Goal: Task Accomplishment & Management: Manage account settings

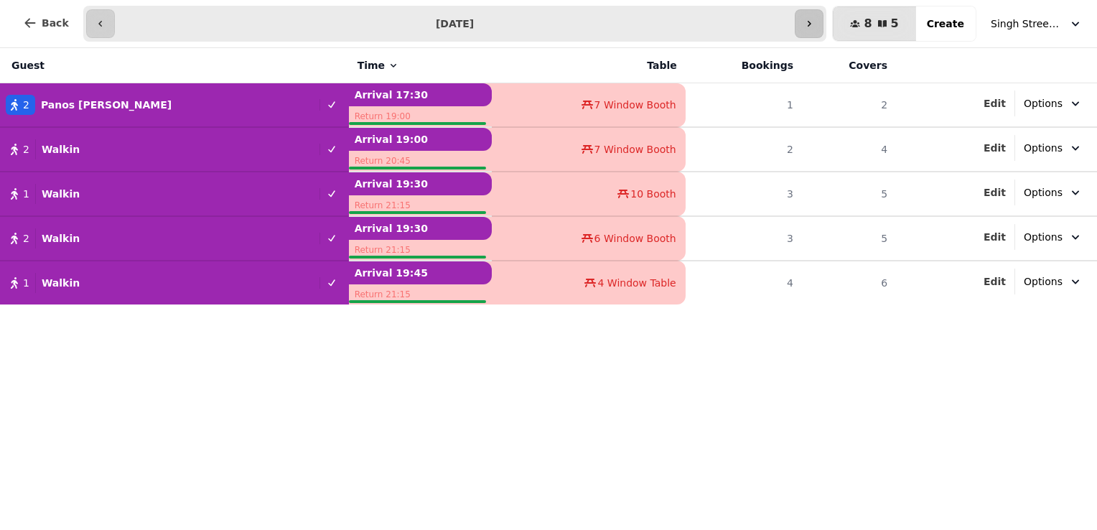
click at [815, 27] on icon "button" at bounding box center [808, 23] width 11 height 11
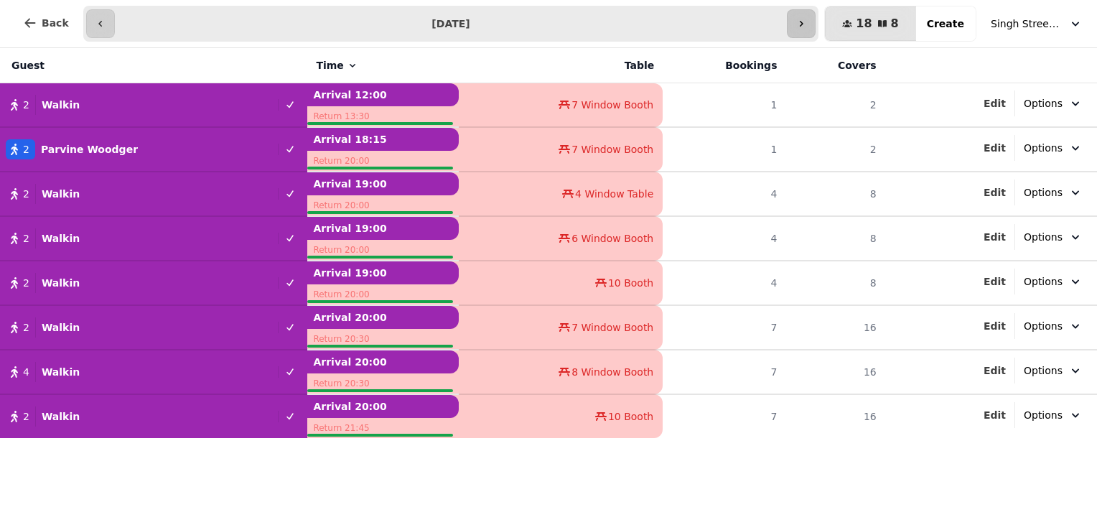
click at [807, 27] on icon "button" at bounding box center [801, 23] width 11 height 11
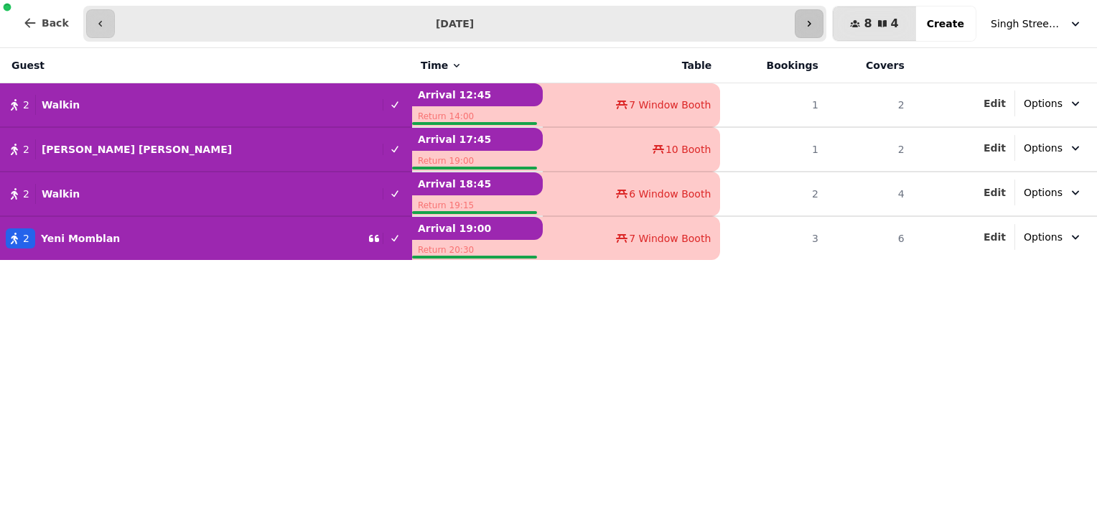
click at [815, 27] on icon "button" at bounding box center [808, 23] width 11 height 11
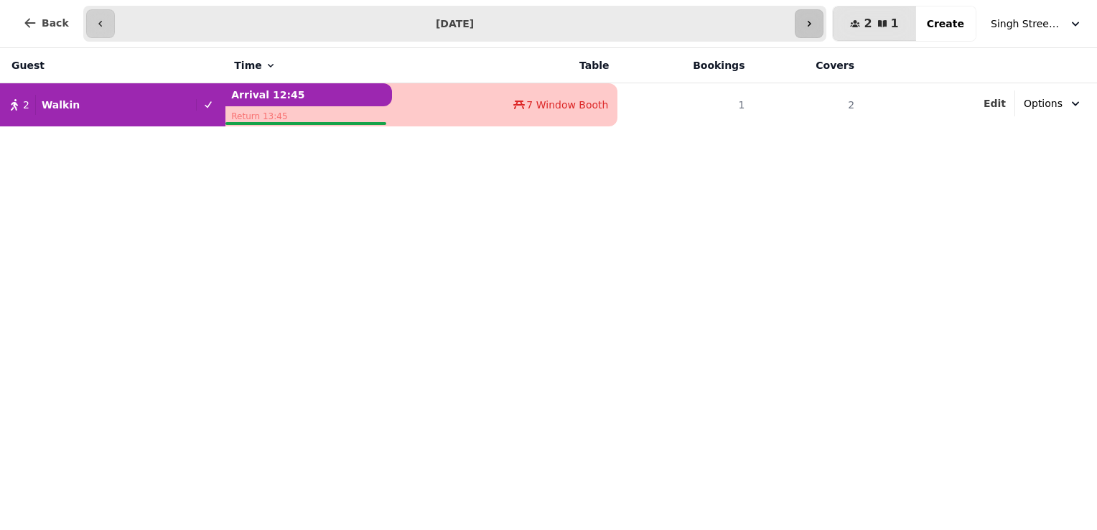
click at [815, 27] on icon "button" at bounding box center [808, 23] width 11 height 11
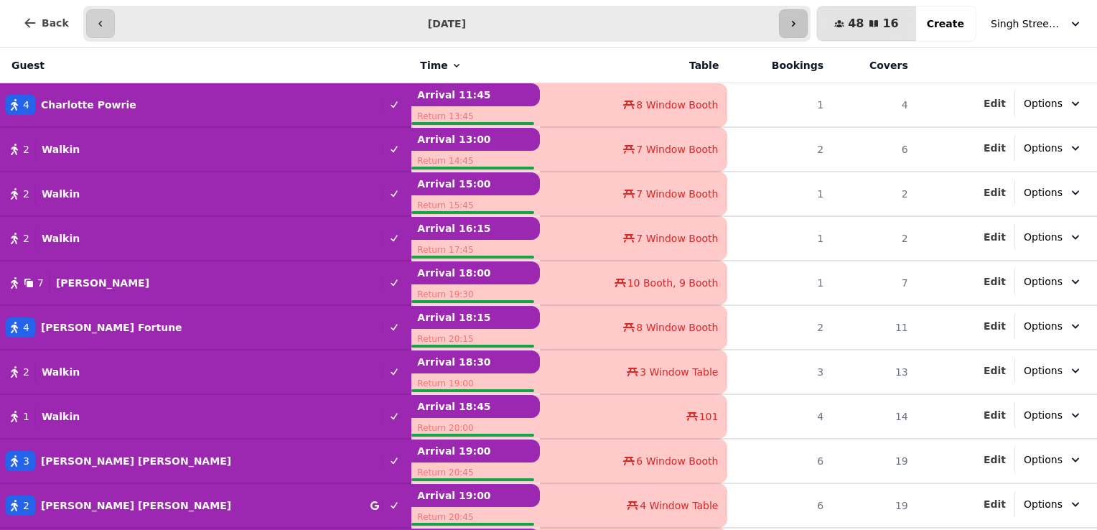
click at [808, 27] on button "button" at bounding box center [793, 23] width 29 height 29
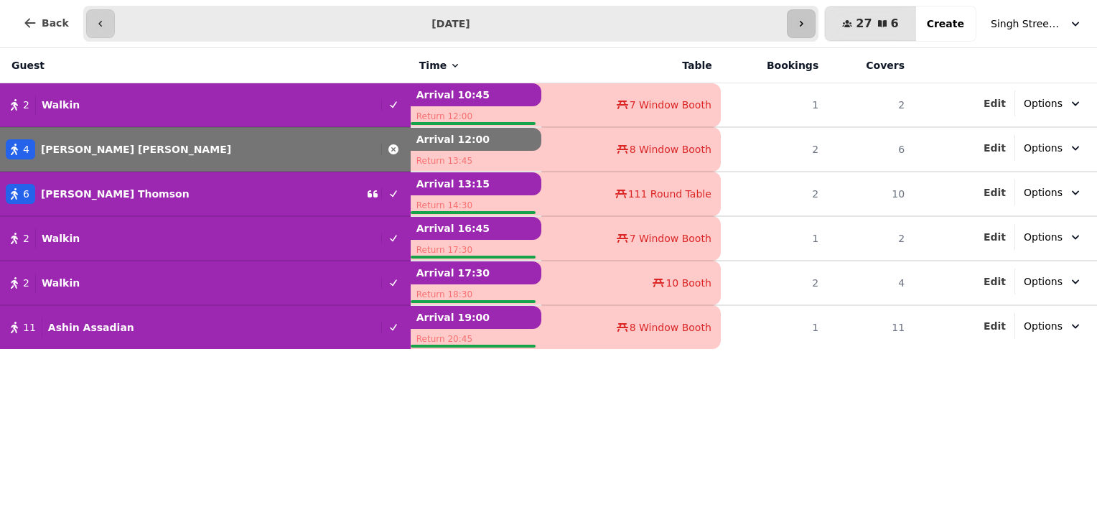
click at [816, 27] on button "button" at bounding box center [801, 23] width 29 height 29
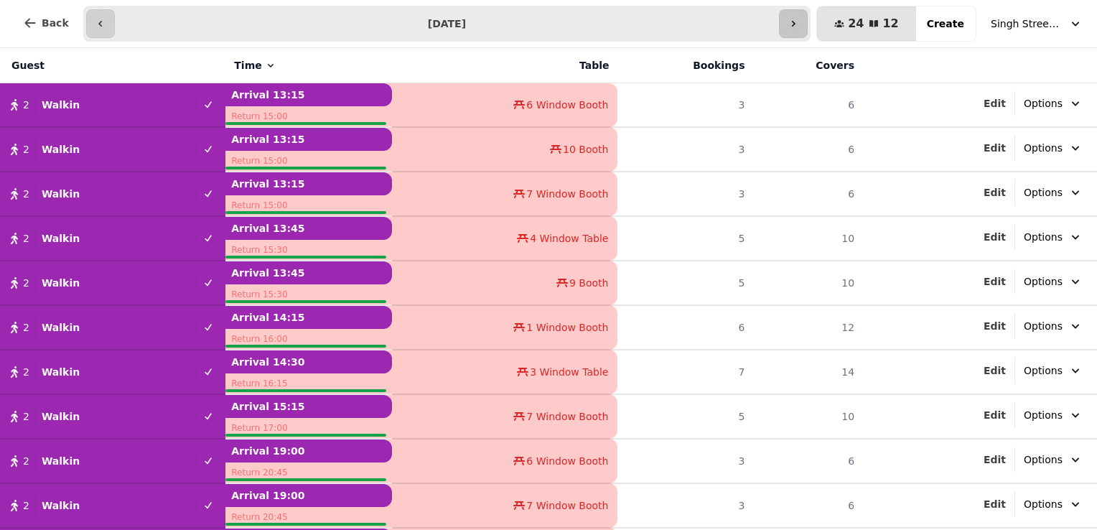
click at [808, 27] on button "button" at bounding box center [793, 23] width 29 height 29
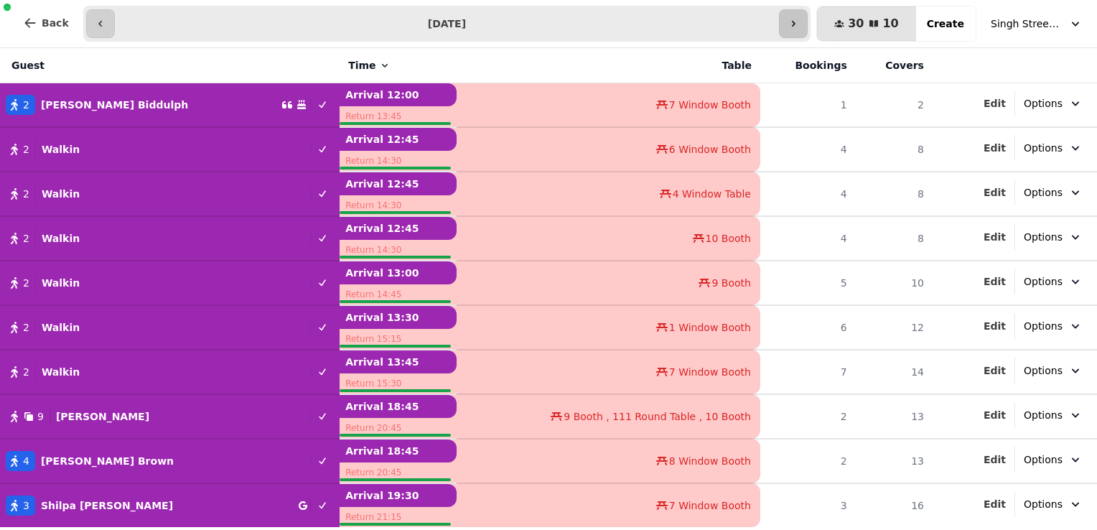
click at [808, 27] on button "button" at bounding box center [793, 23] width 29 height 29
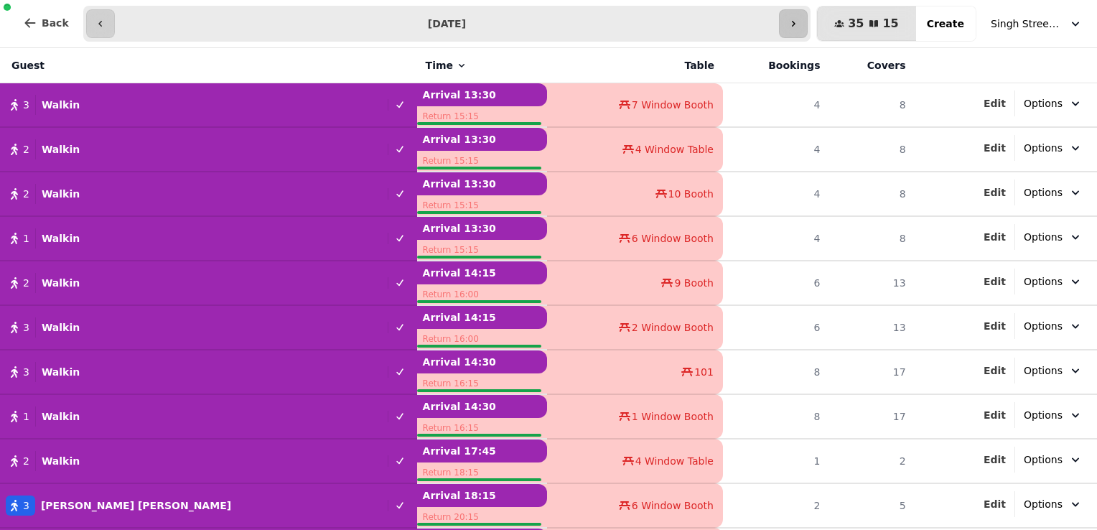
click at [808, 27] on button "button" at bounding box center [793, 23] width 29 height 29
type input "**********"
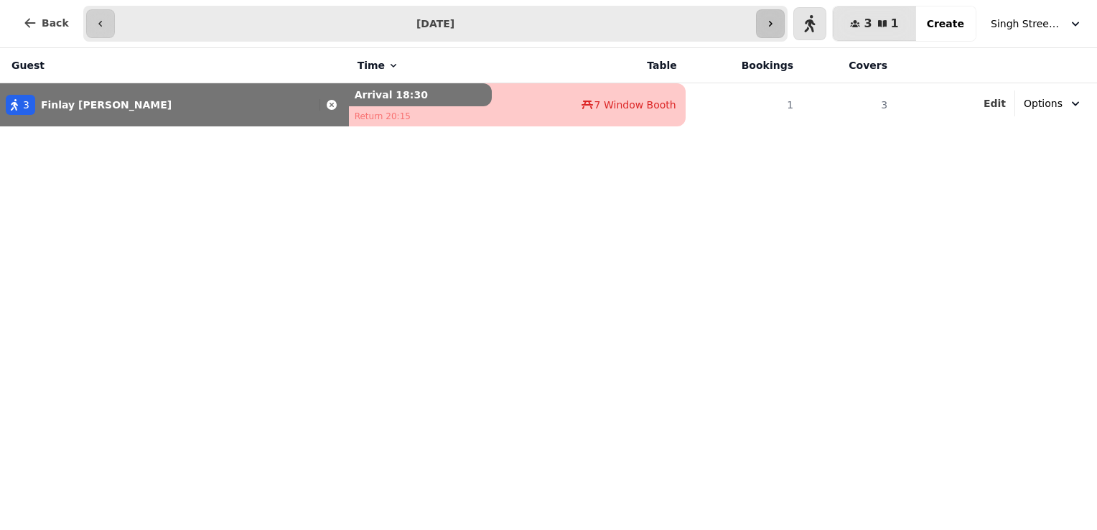
click at [816, 27] on icon "button" at bounding box center [810, 23] width 11 height 17
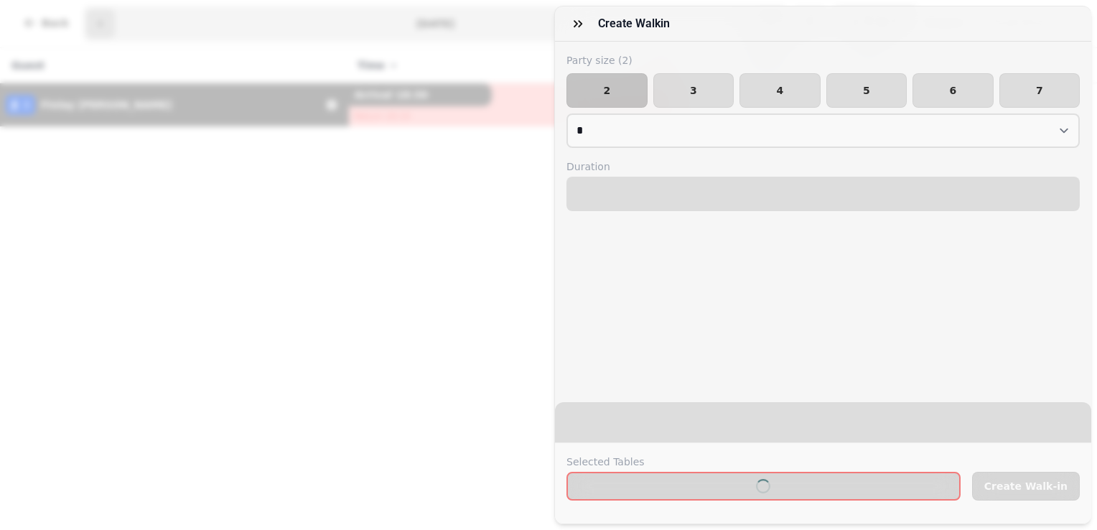
select select "****"
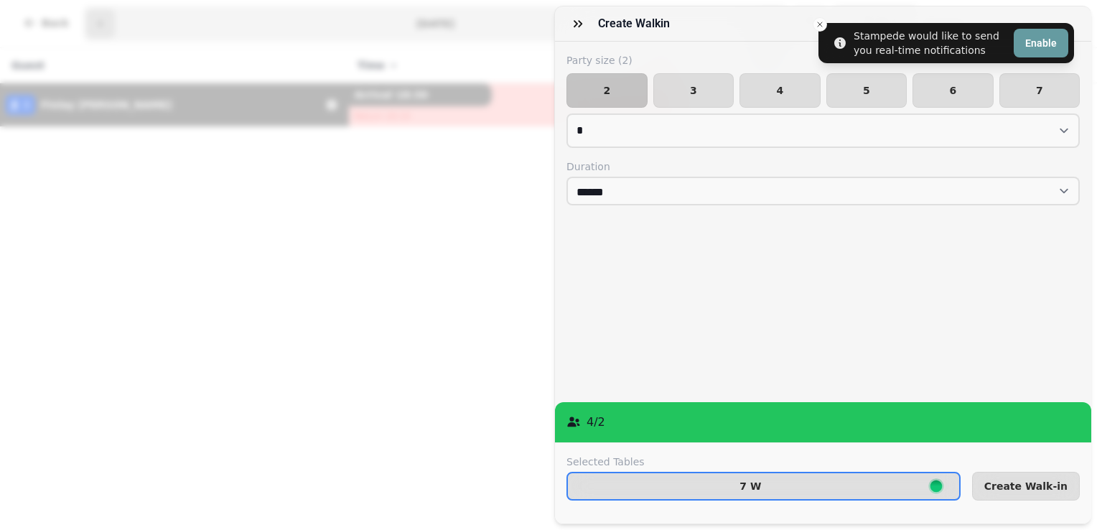
click at [460, 235] on div "Create walkin Party size ( 2 ) 2 3 4 5 6 7 * * * * * * * * ** ** ** ** ** ** **…" at bounding box center [548, 276] width 1097 height 507
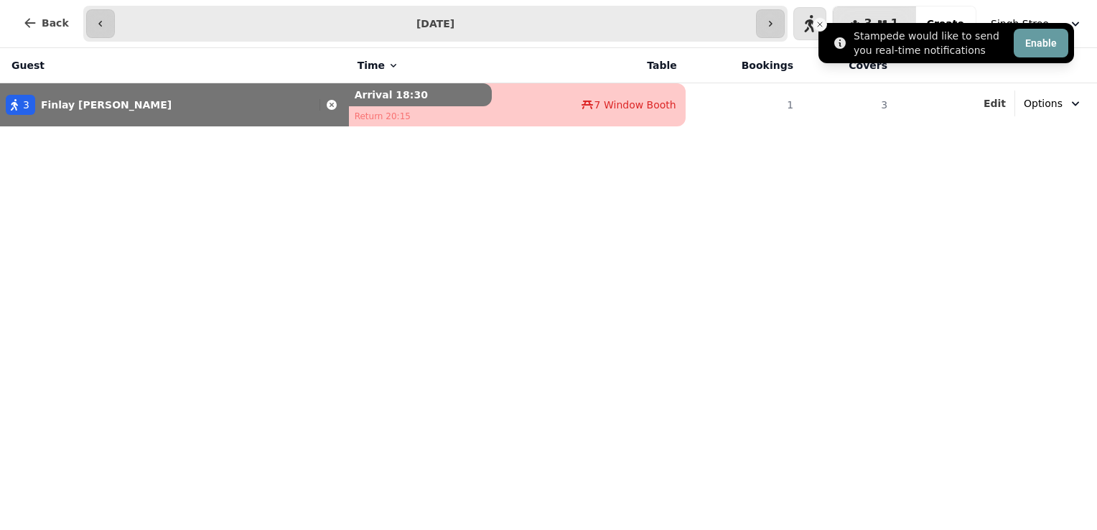
click at [820, 24] on line "Close toast" at bounding box center [820, 24] width 4 height 4
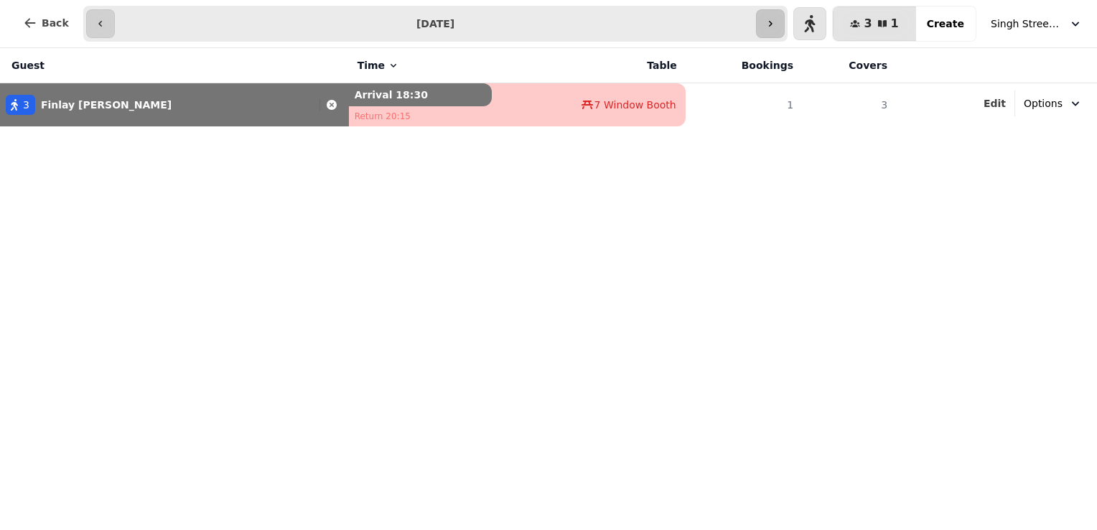
click at [776, 22] on icon "button" at bounding box center [770, 23] width 11 height 11
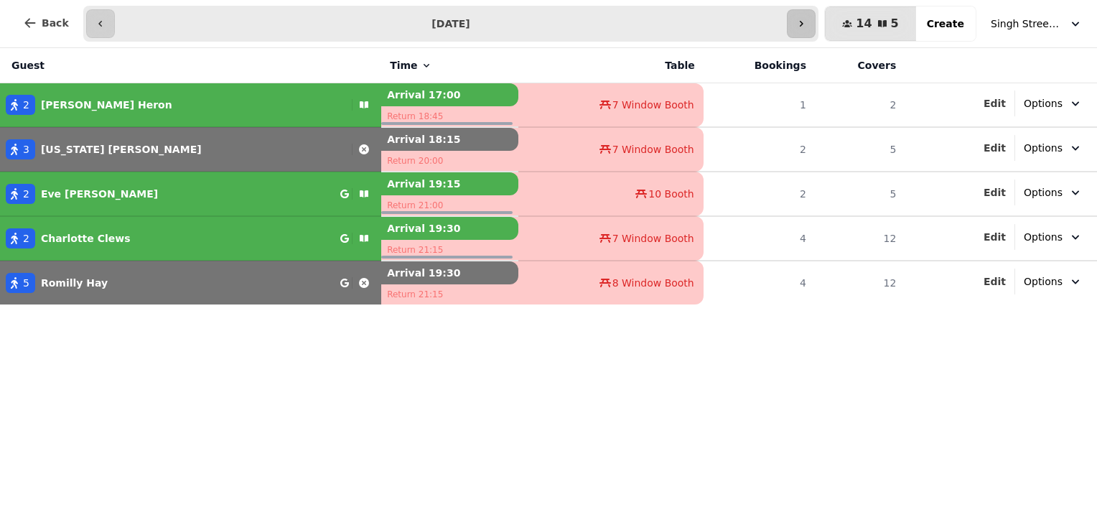
click at [816, 15] on button "button" at bounding box center [801, 23] width 29 height 29
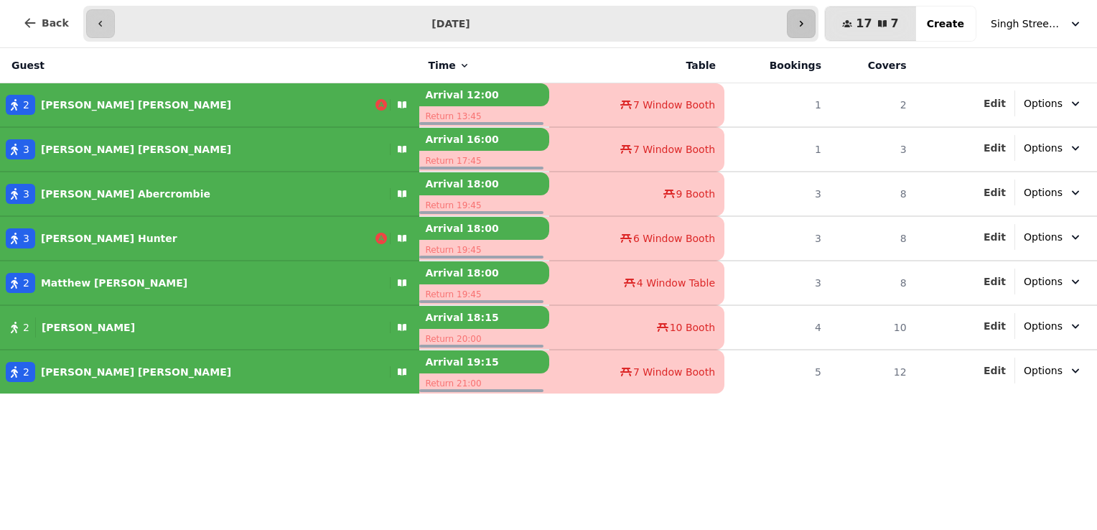
click at [816, 20] on button "button" at bounding box center [801, 23] width 29 height 29
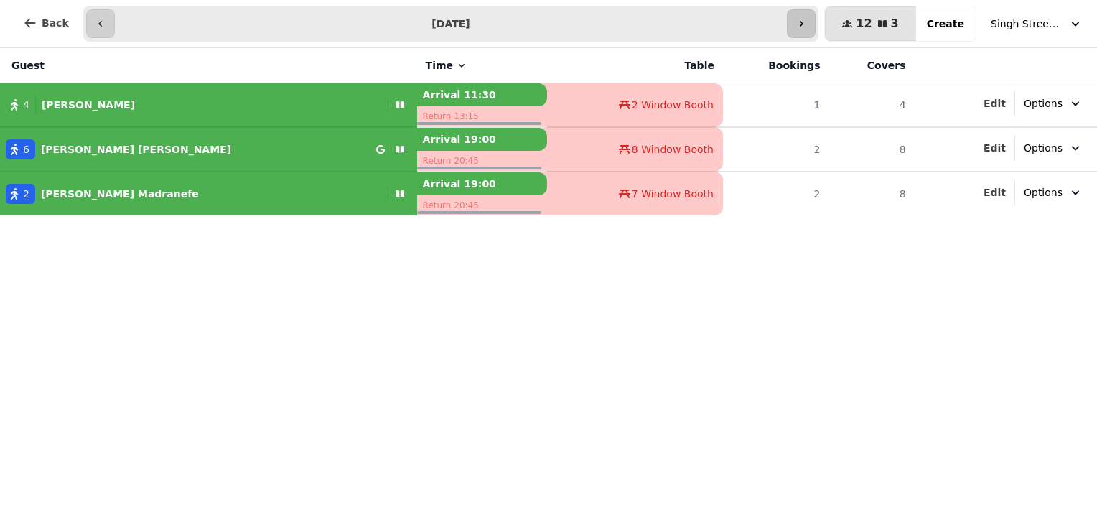
click at [816, 20] on button "button" at bounding box center [801, 23] width 29 height 29
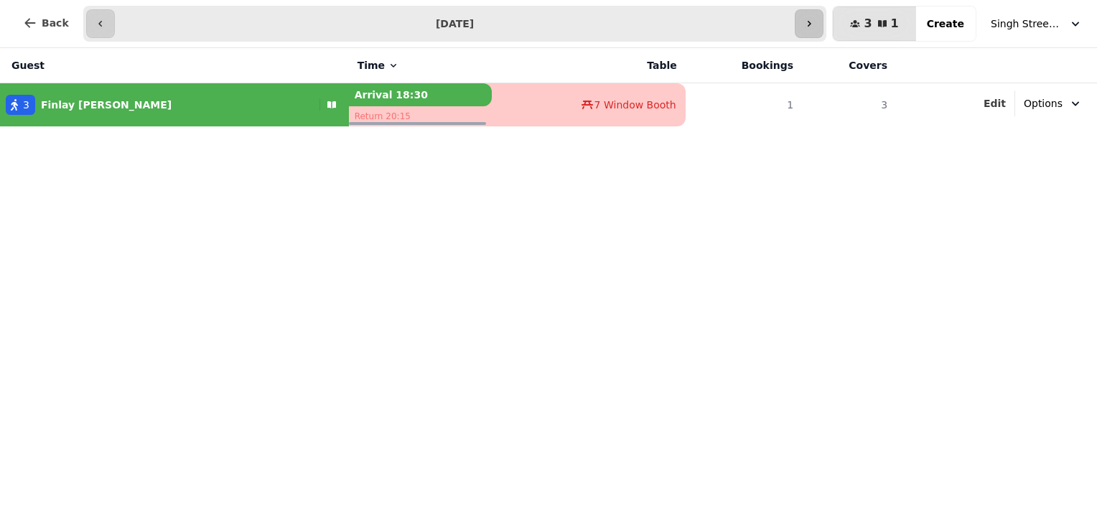
click at [815, 20] on icon "button" at bounding box center [808, 23] width 11 height 11
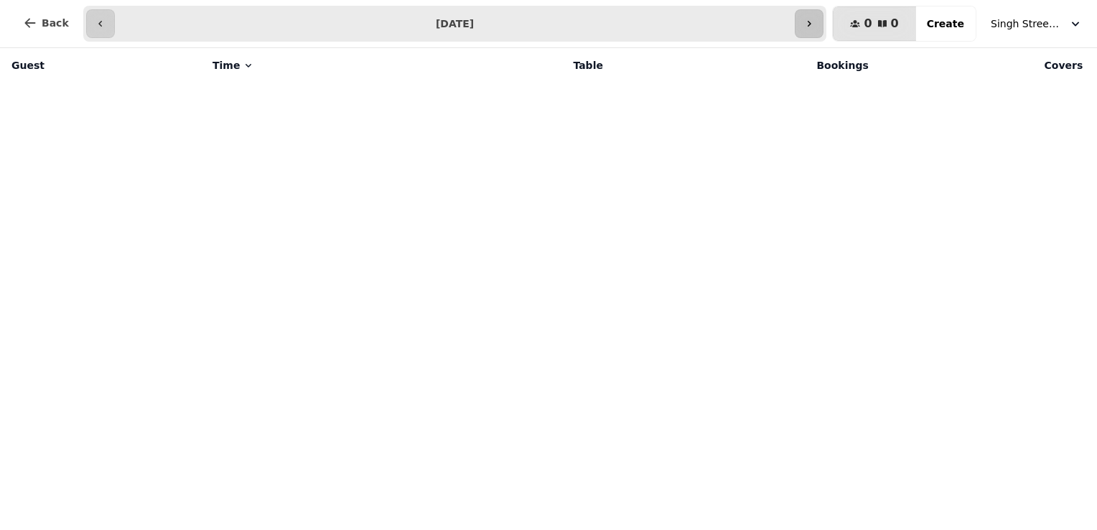
click at [815, 20] on icon "button" at bounding box center [808, 23] width 11 height 11
type input "**********"
click at [43, 18] on span "Back" at bounding box center [55, 23] width 27 height 10
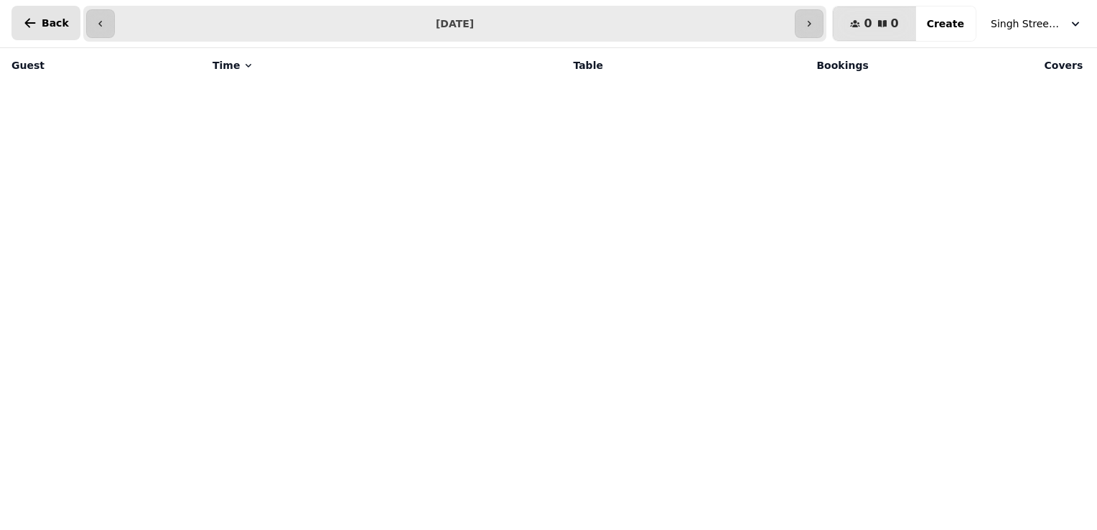
click at [43, 18] on span "Back" at bounding box center [55, 23] width 27 height 10
click at [49, 21] on span "Back" at bounding box center [55, 23] width 27 height 10
click at [50, 24] on span "Back" at bounding box center [55, 23] width 27 height 10
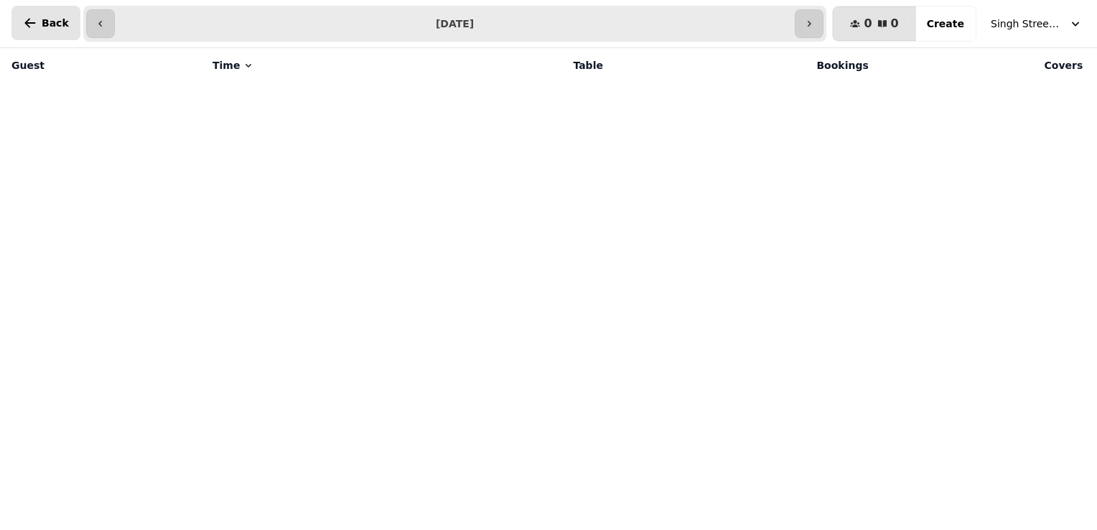
click at [50, 24] on span "Back" at bounding box center [55, 23] width 27 height 10
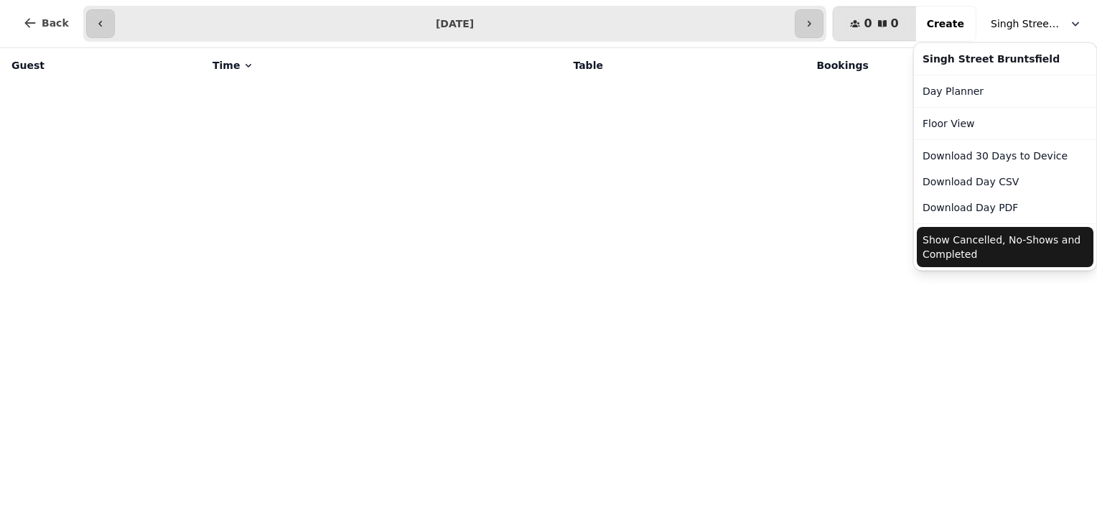
click at [1074, 28] on icon "button" at bounding box center [1075, 24] width 14 height 14
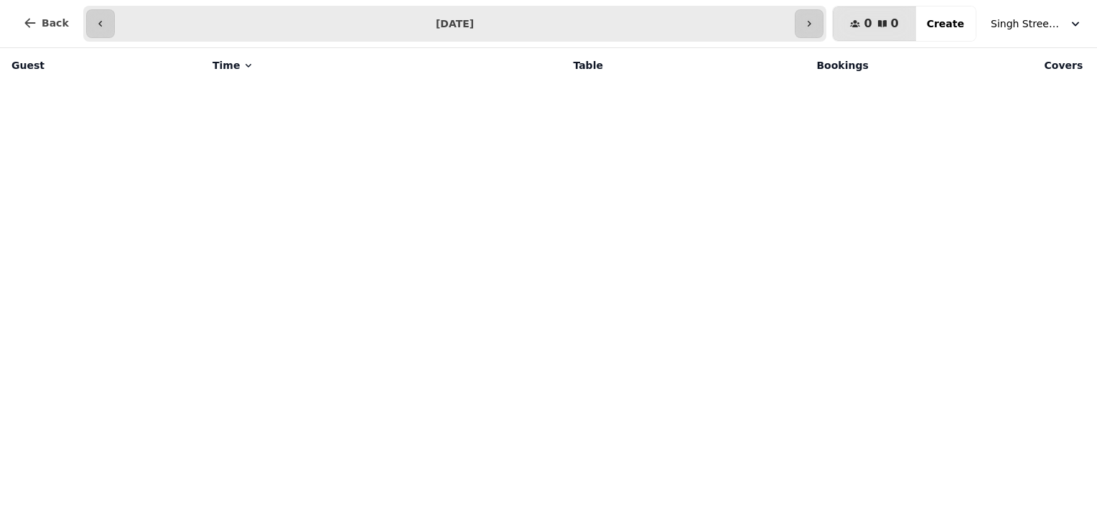
click at [1065, 22] on button "Singh Street Bruntsfield" at bounding box center [1036, 24] width 109 height 26
click at [43, 27] on span "Back" at bounding box center [55, 23] width 27 height 10
click at [32, 25] on icon "button" at bounding box center [30, 23] width 14 height 14
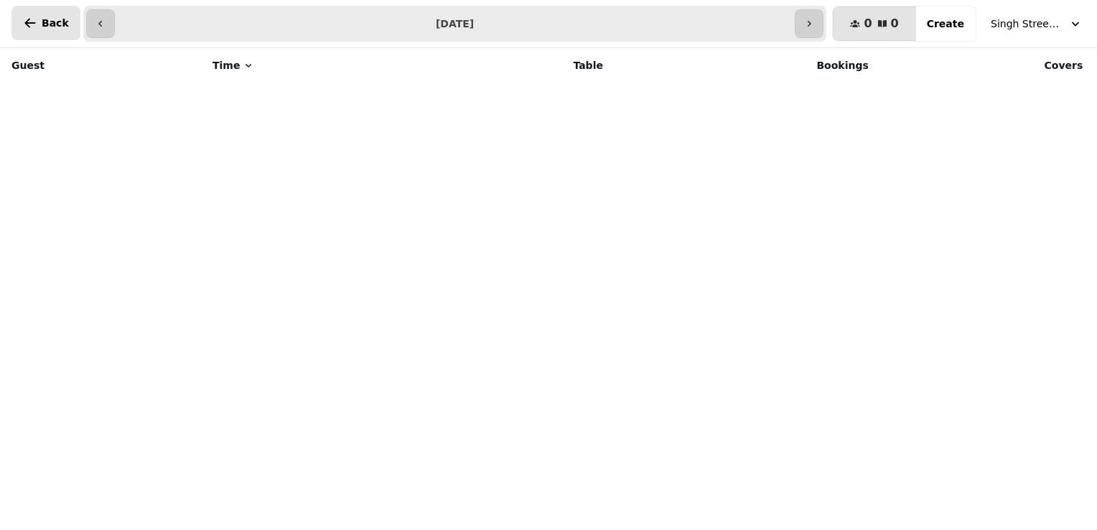
click at [32, 25] on icon "button" at bounding box center [30, 23] width 14 height 14
click at [45, 26] on span "Back" at bounding box center [55, 23] width 27 height 10
click at [55, 27] on span "Back" at bounding box center [55, 23] width 27 height 10
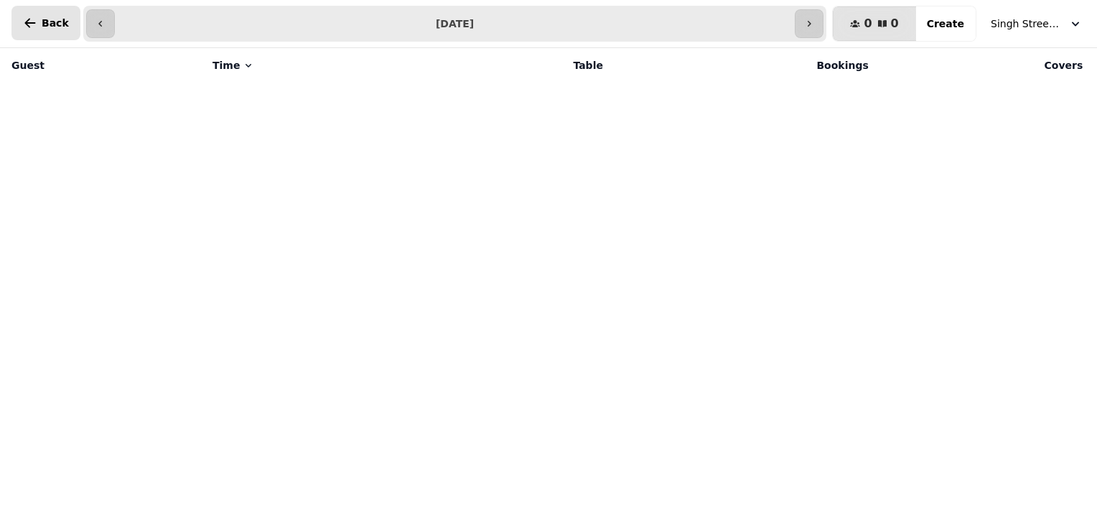
click at [55, 27] on span "Back" at bounding box center [55, 23] width 27 height 10
click at [38, 24] on button "Back" at bounding box center [45, 23] width 69 height 34
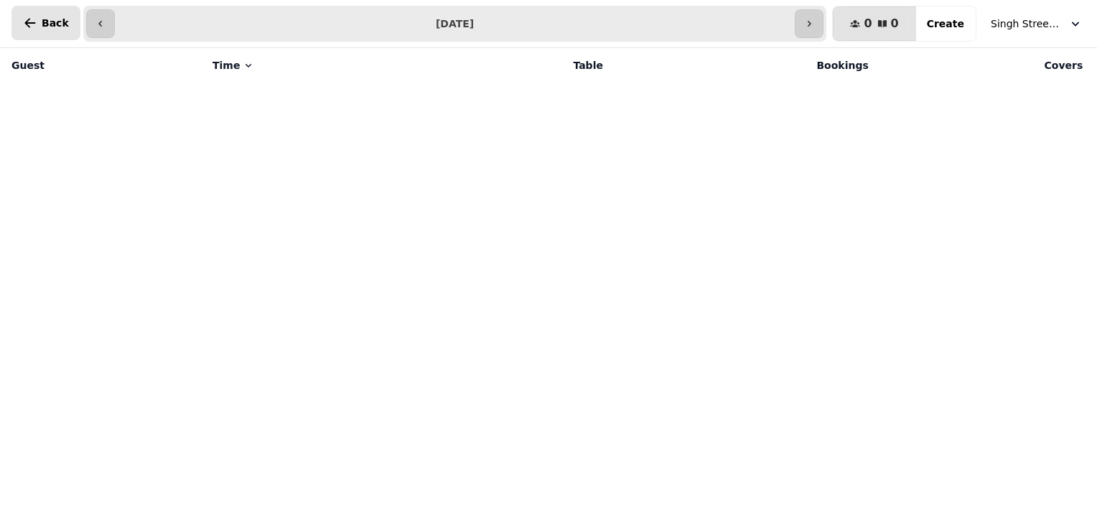
click at [38, 24] on button "Back" at bounding box center [45, 23] width 69 height 34
click at [95, 19] on icon "button" at bounding box center [100, 23] width 11 height 11
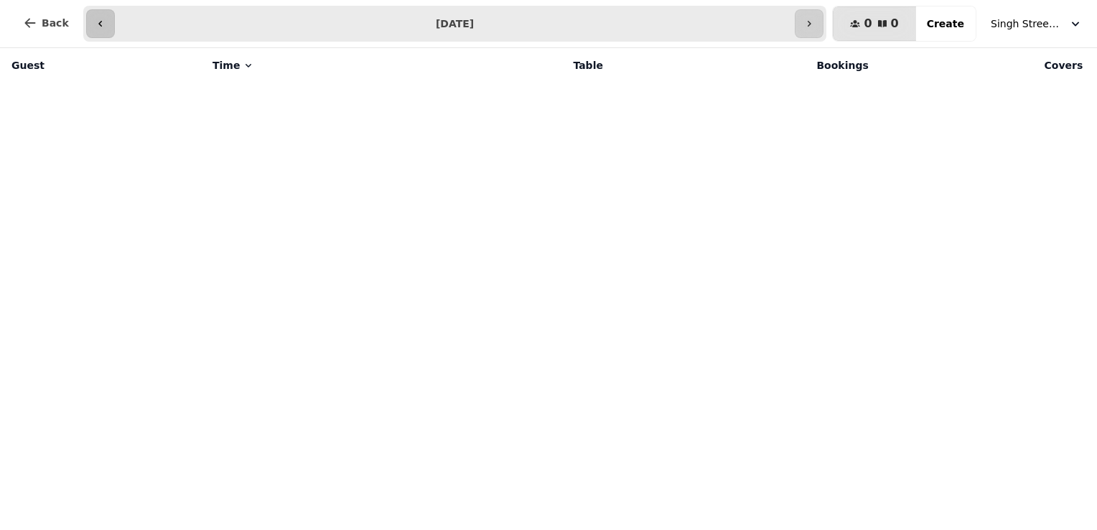
click at [95, 19] on icon "button" at bounding box center [100, 23] width 11 height 11
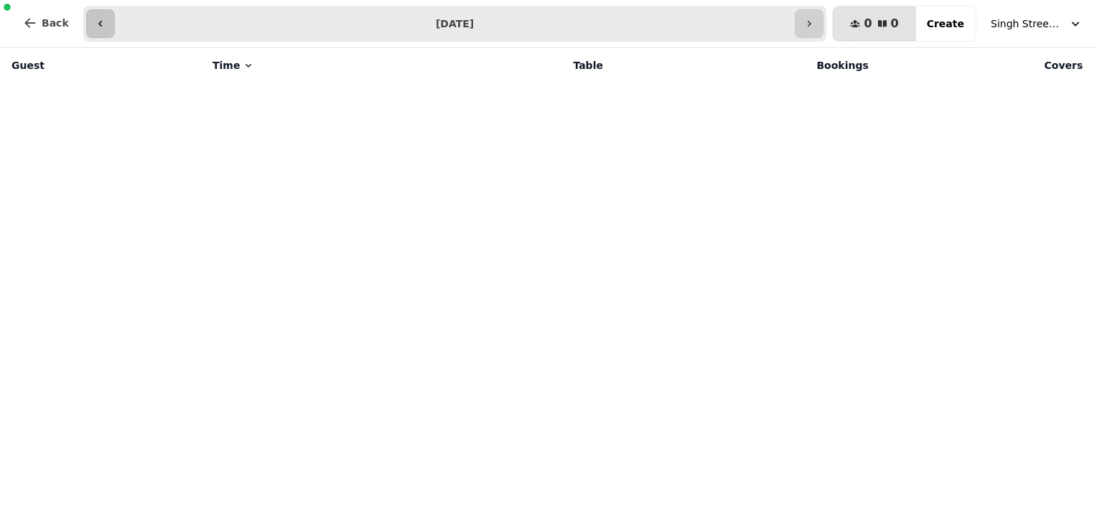
type input "**********"
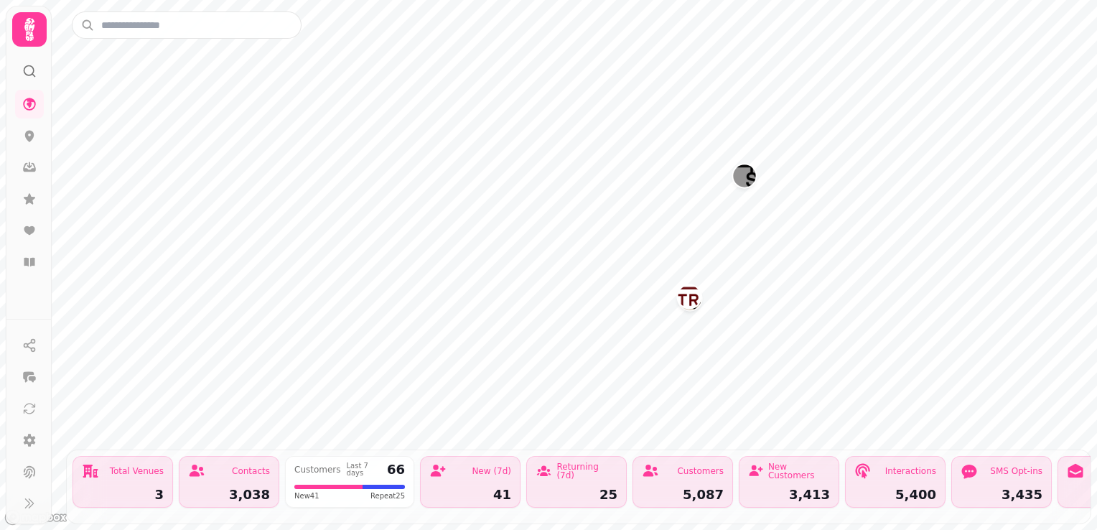
click at [154, 471] on div "Total Venues 3" at bounding box center [123, 482] width 101 height 52
click at [32, 99] on icon at bounding box center [29, 104] width 13 height 13
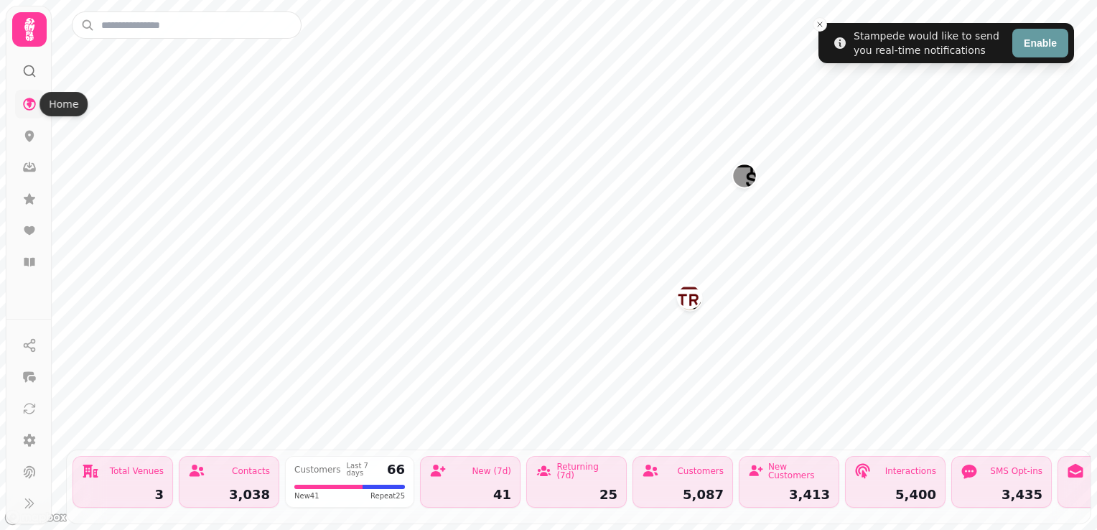
click at [27, 108] on icon at bounding box center [29, 104] width 14 height 14
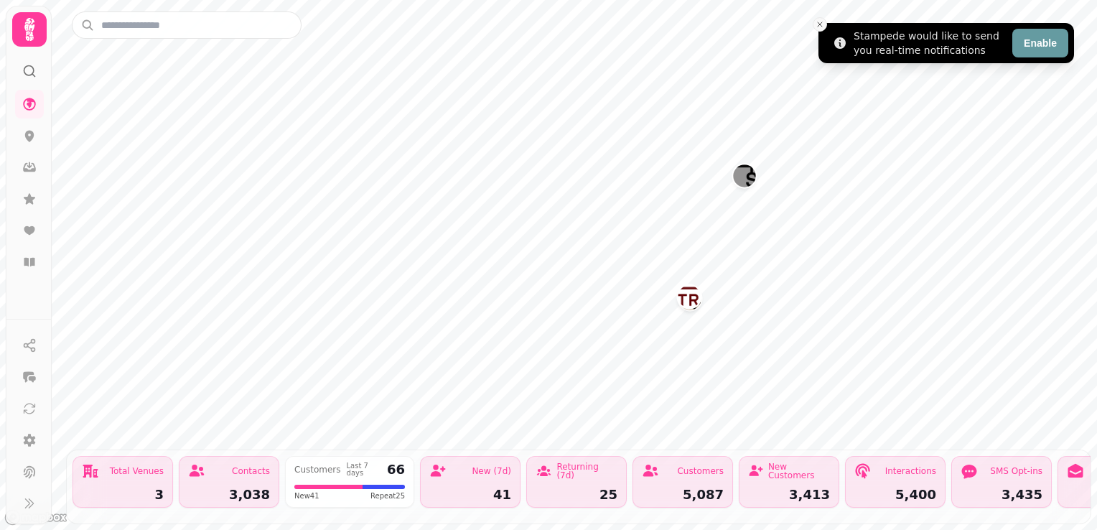
click at [816, 21] on icon "Close toast" at bounding box center [820, 24] width 9 height 9
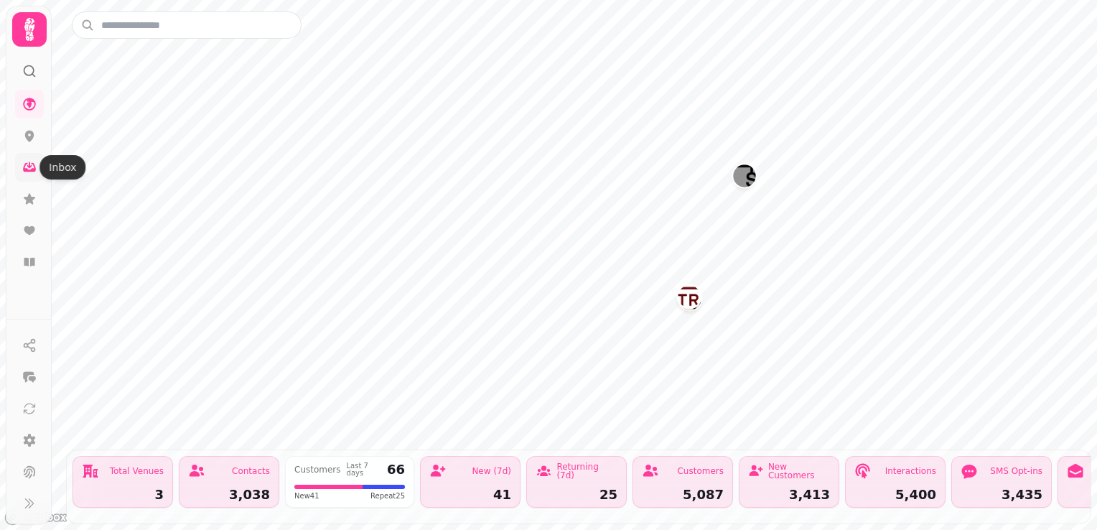
click at [30, 163] on icon at bounding box center [29, 167] width 14 height 14
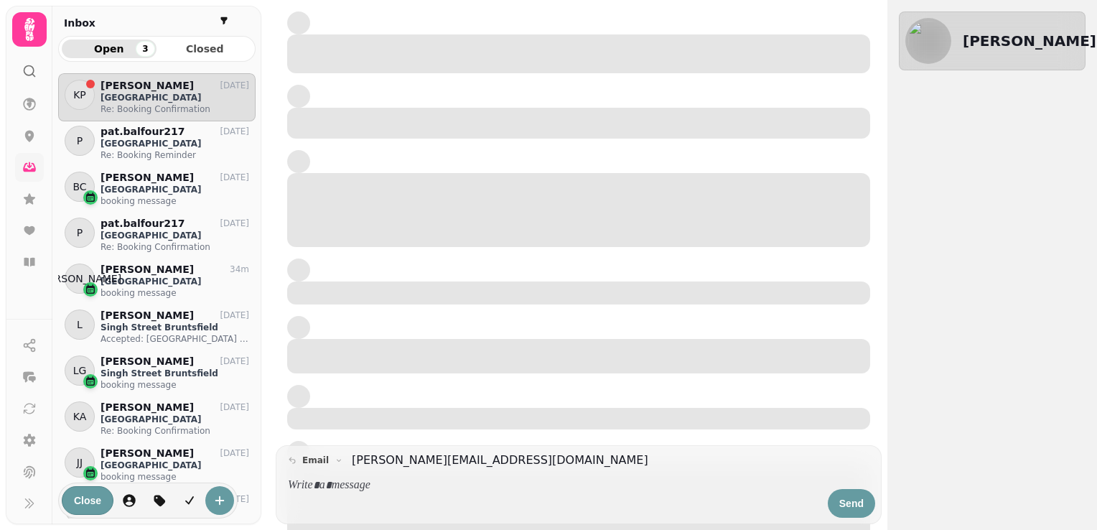
scroll to position [434, 187]
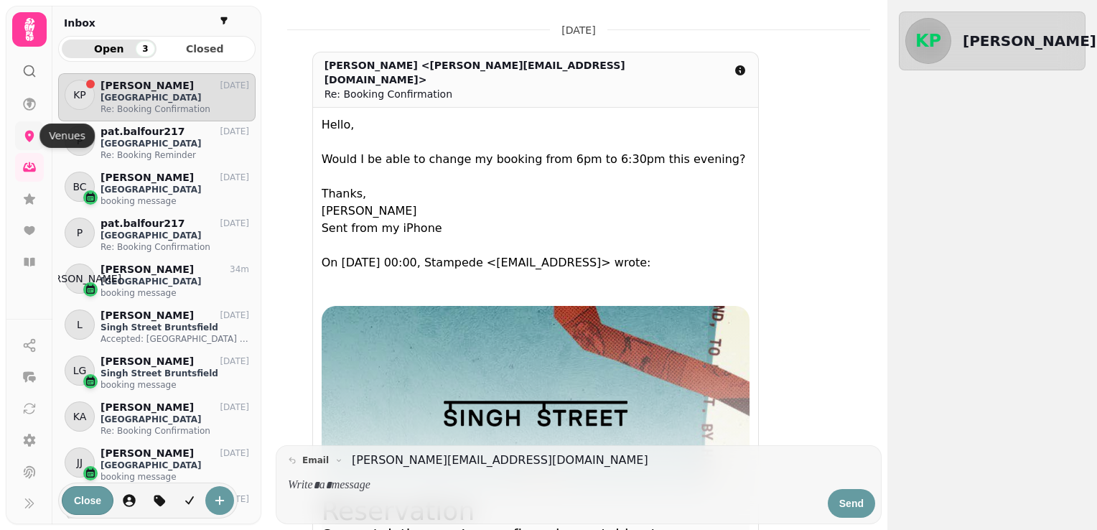
click at [26, 129] on icon at bounding box center [29, 136] width 14 height 14
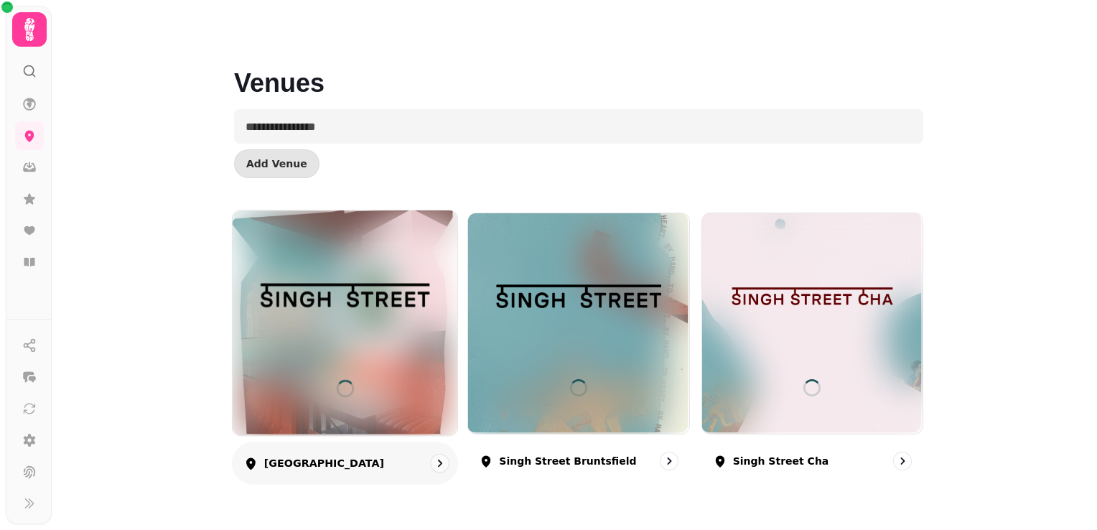
click at [389, 299] on img at bounding box center [345, 295] width 169 height 94
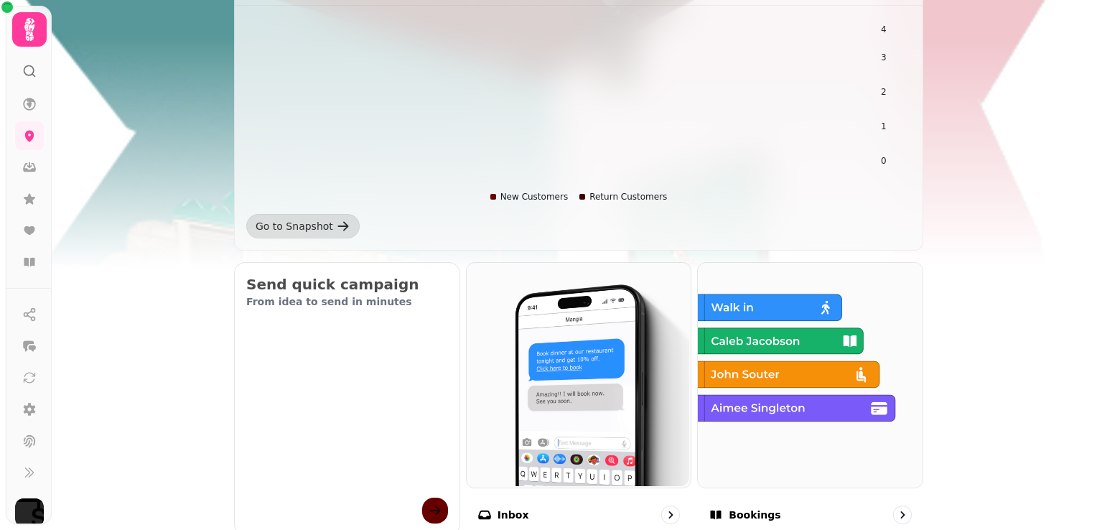
scroll to position [258, 0]
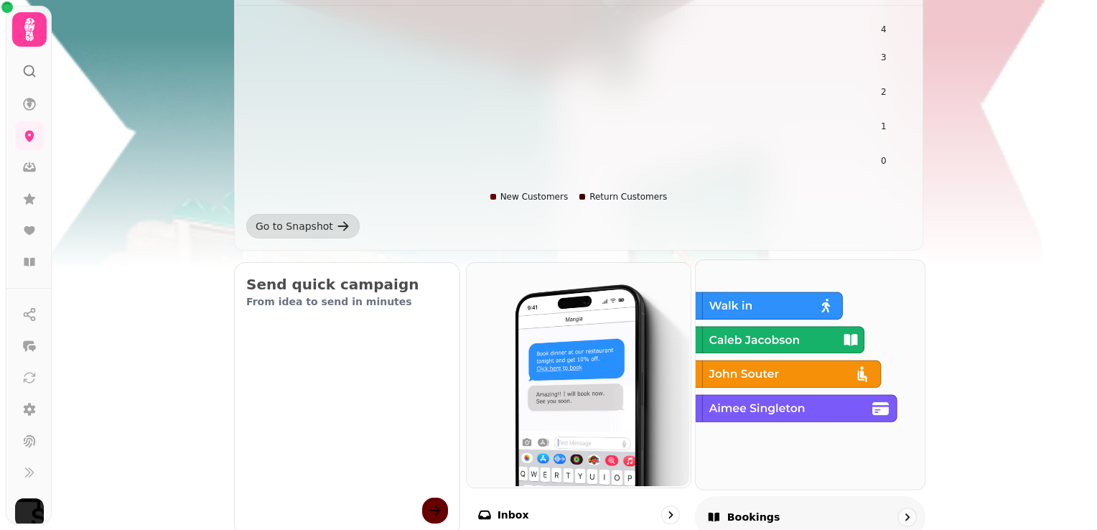
click at [767, 340] on img at bounding box center [808, 372] width 229 height 229
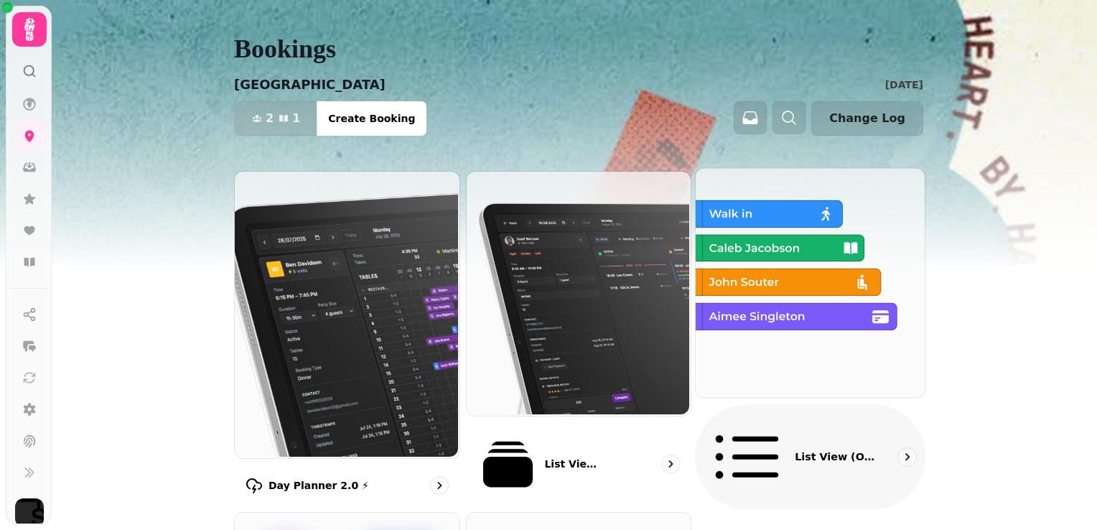
click at [764, 291] on img at bounding box center [808, 281] width 229 height 229
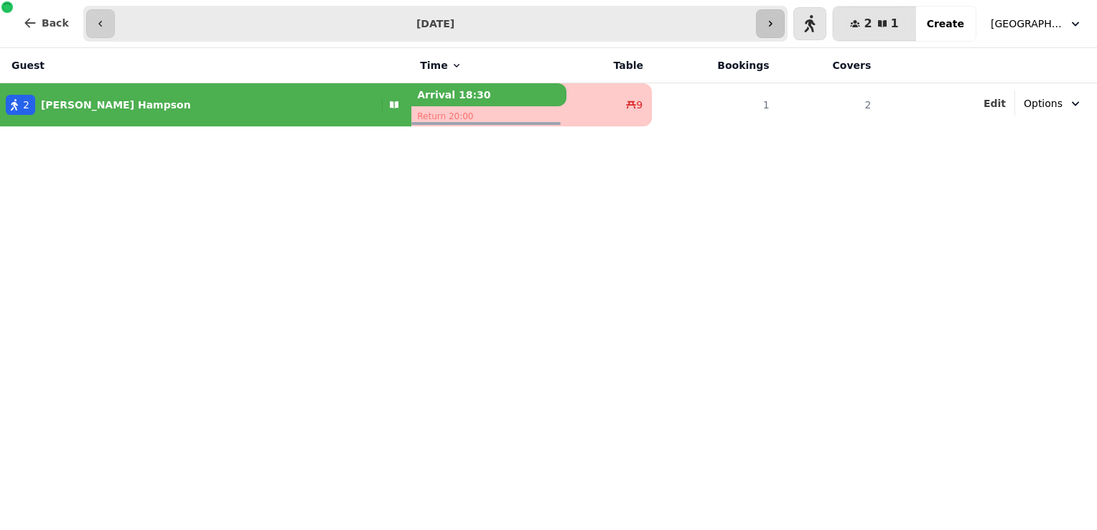
click at [785, 14] on button "button" at bounding box center [770, 23] width 29 height 29
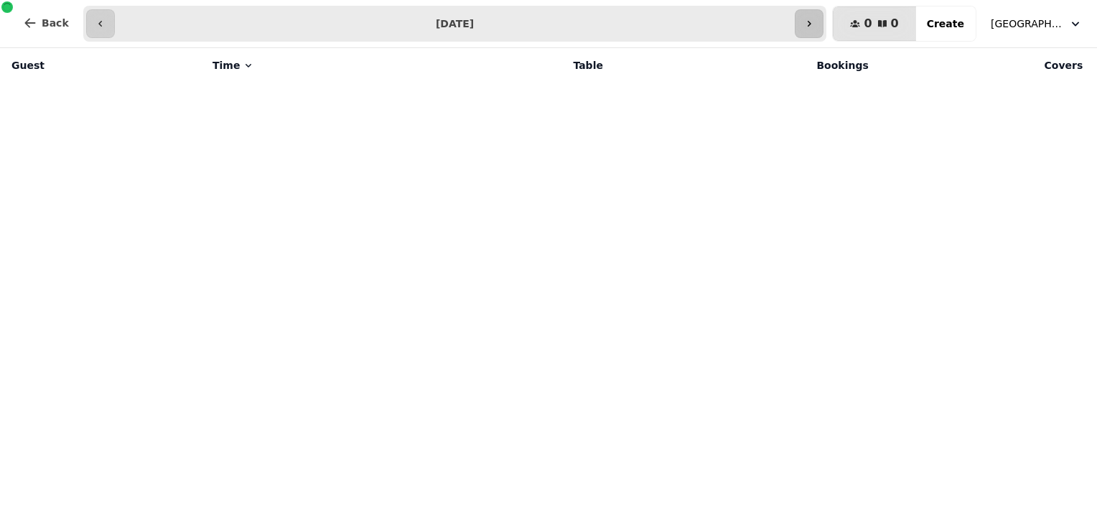
click at [785, 14] on input "**********" at bounding box center [455, 23] width 675 height 23
click at [808, 22] on button "button" at bounding box center [809, 23] width 29 height 29
click at [815, 21] on icon "button" at bounding box center [808, 23] width 11 height 11
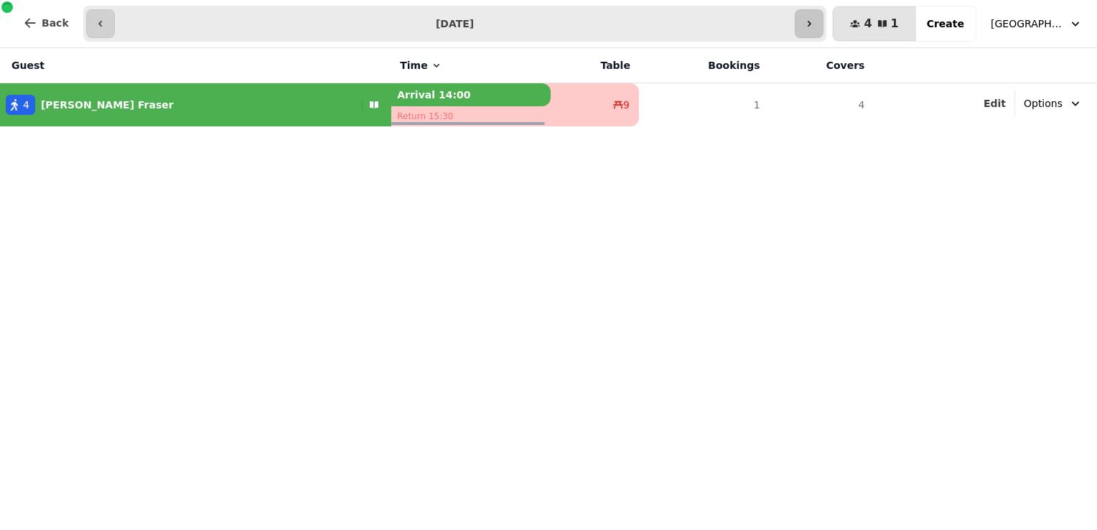
click at [815, 21] on icon "button" at bounding box center [808, 23] width 11 height 11
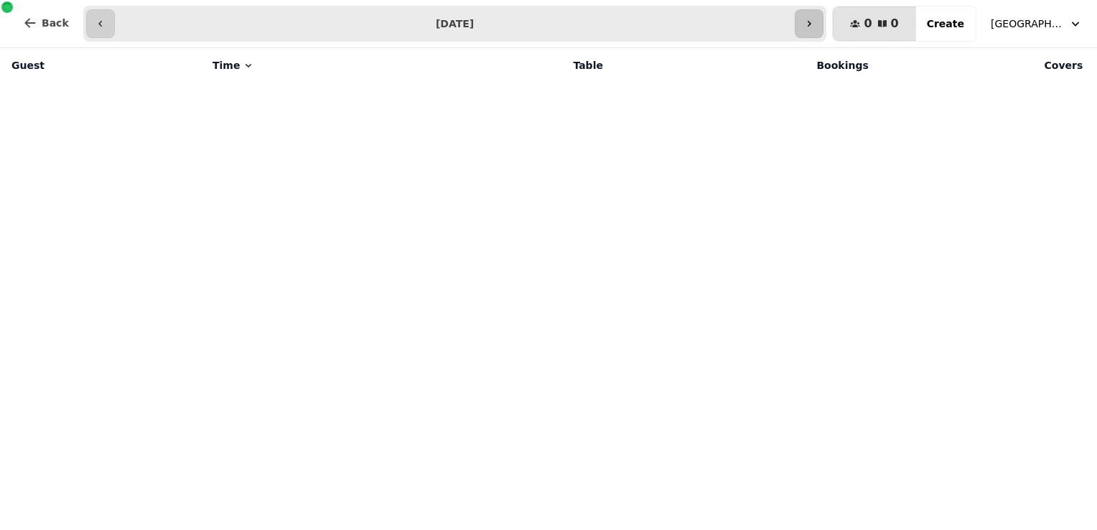
click at [815, 21] on icon "button" at bounding box center [808, 23] width 11 height 11
click at [715, 267] on div "Guest Time Table Bookings Covers" at bounding box center [548, 289] width 1097 height 482
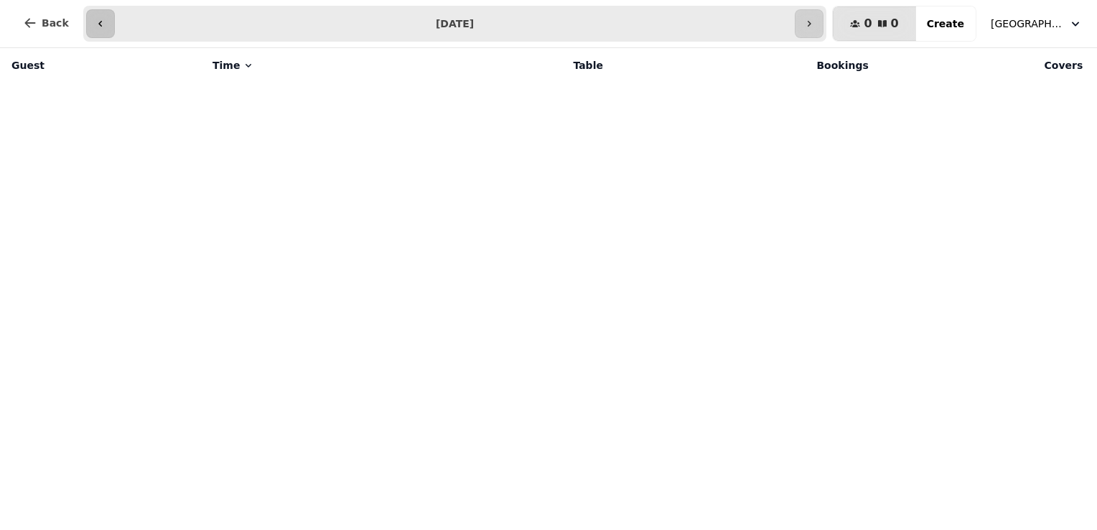
click at [98, 24] on icon "button" at bounding box center [100, 24] width 4 height 6
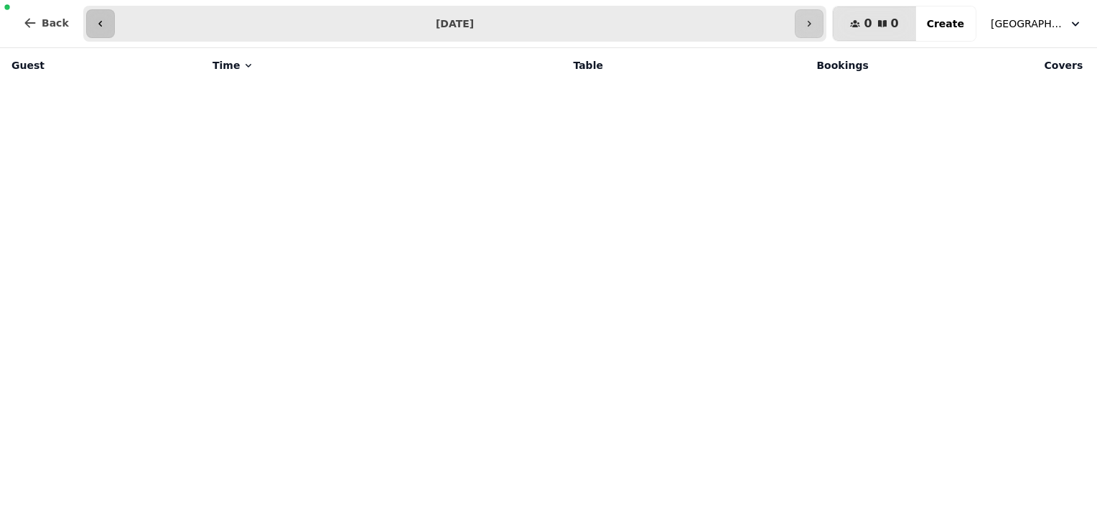
type input "**********"
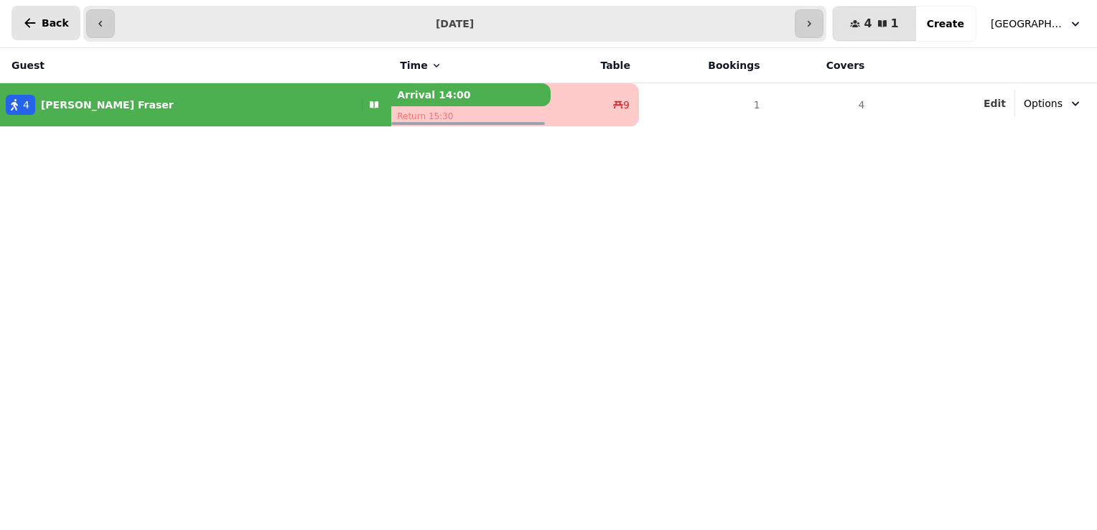
click at [46, 25] on span "Back" at bounding box center [55, 23] width 27 height 10
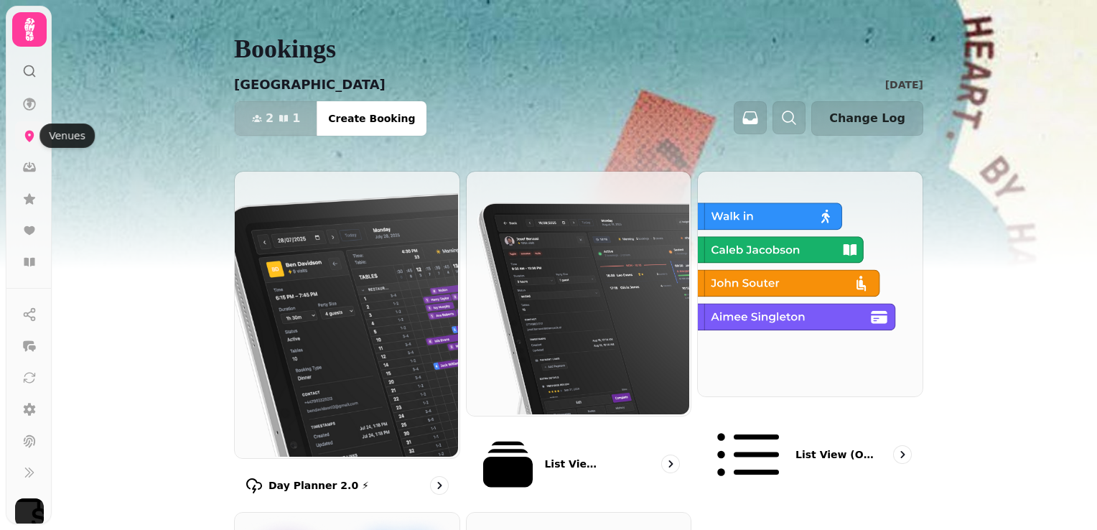
click at [33, 138] on icon at bounding box center [29, 136] width 14 height 14
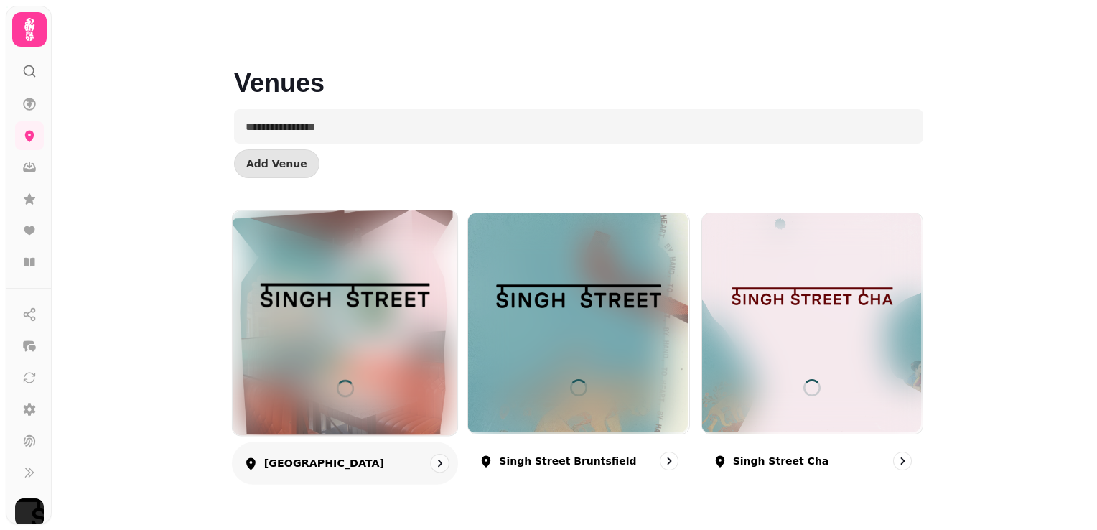
click at [354, 312] on img at bounding box center [345, 295] width 169 height 94
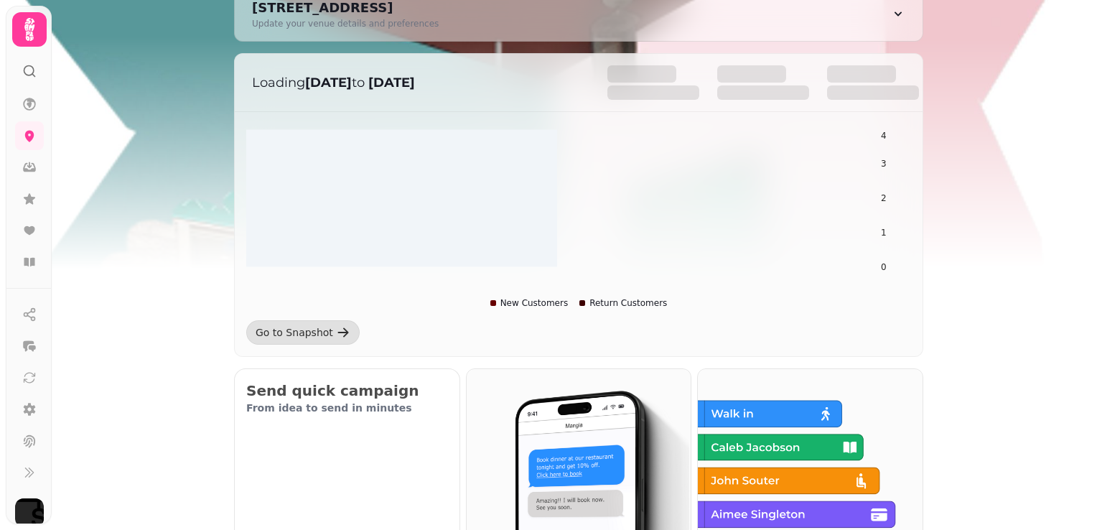
scroll to position [152, 0]
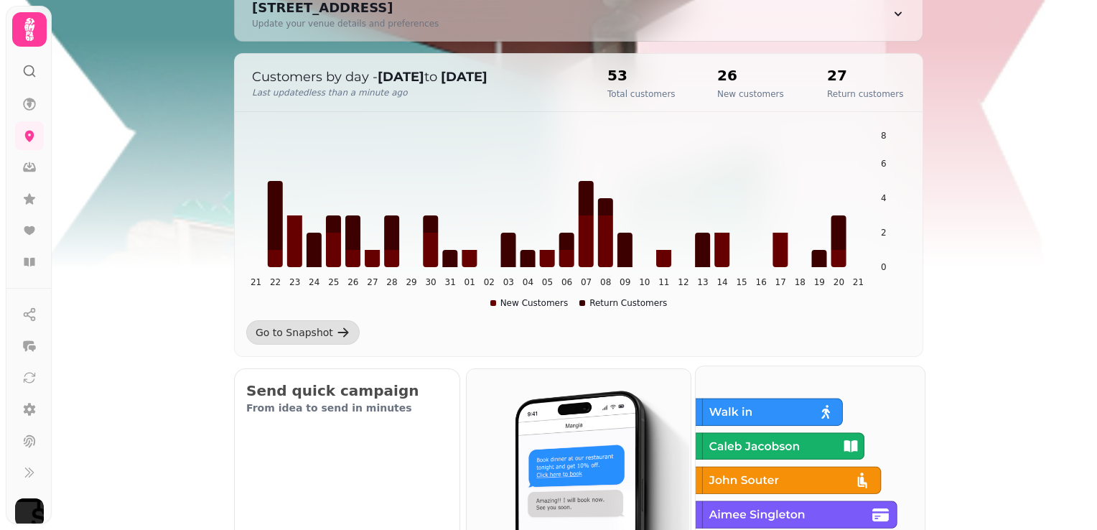
click at [780, 439] on img at bounding box center [808, 479] width 229 height 229
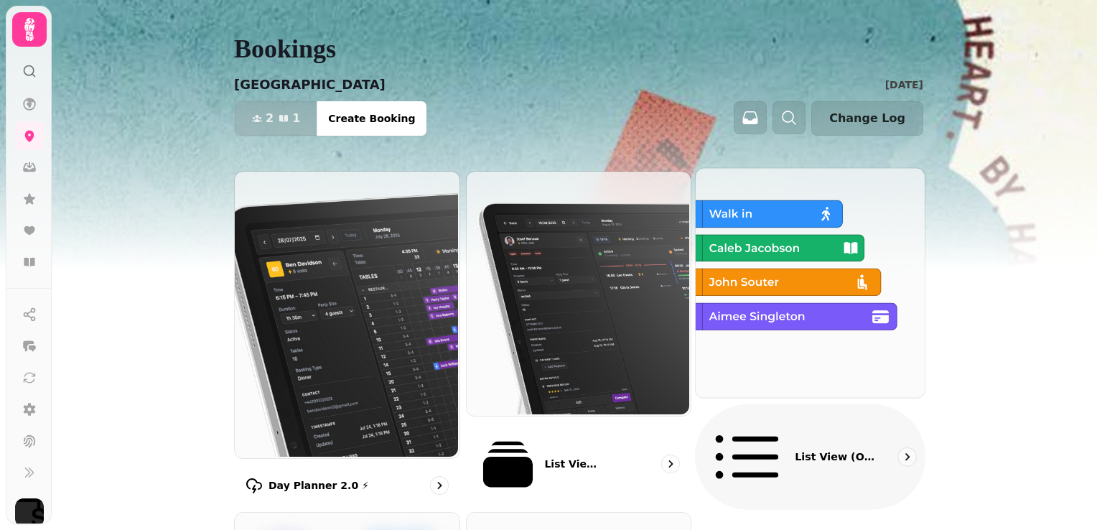
click at [812, 298] on img at bounding box center [808, 281] width 229 height 229
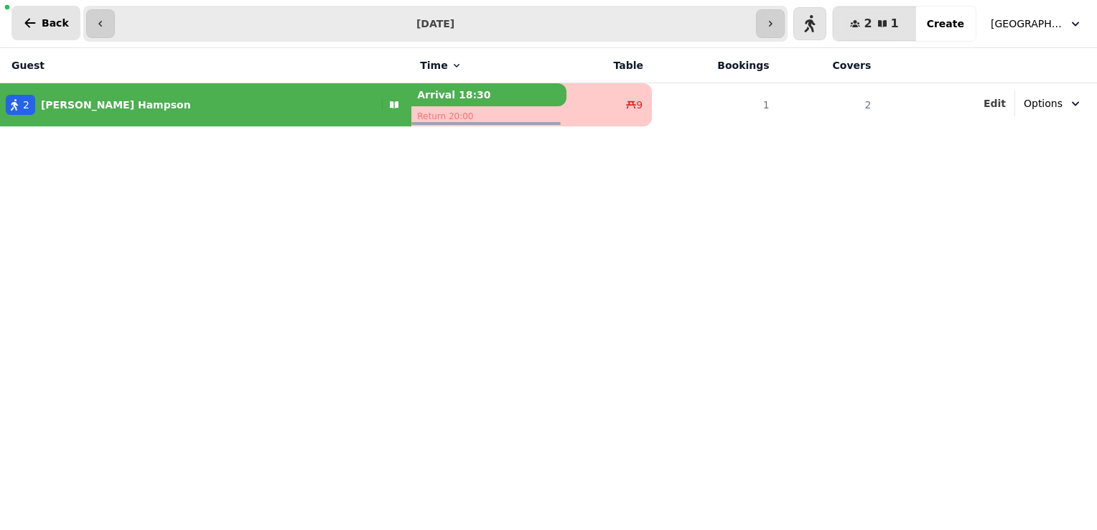
click at [47, 13] on button "Back" at bounding box center [45, 23] width 69 height 34
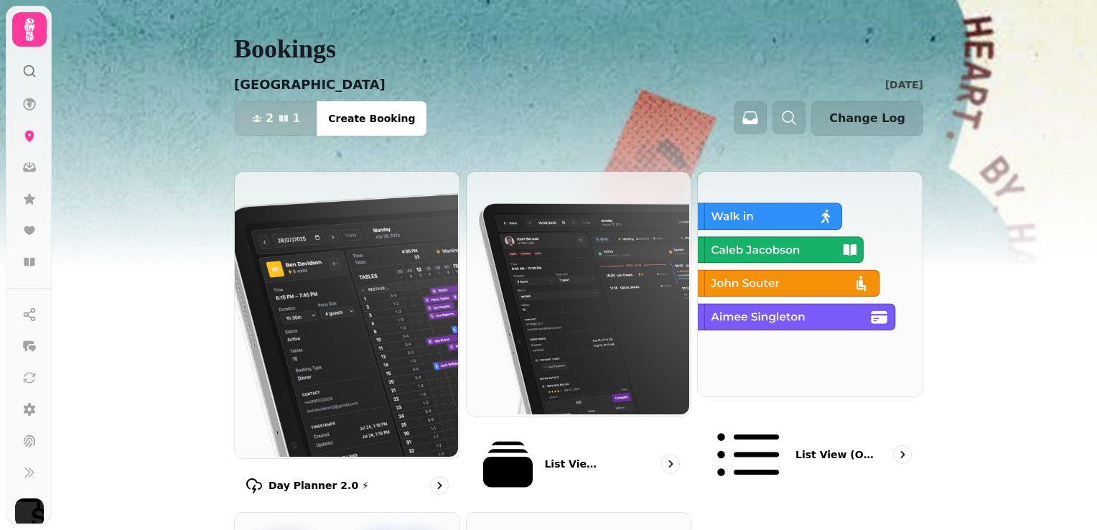
click at [31, 128] on link at bounding box center [29, 135] width 29 height 29
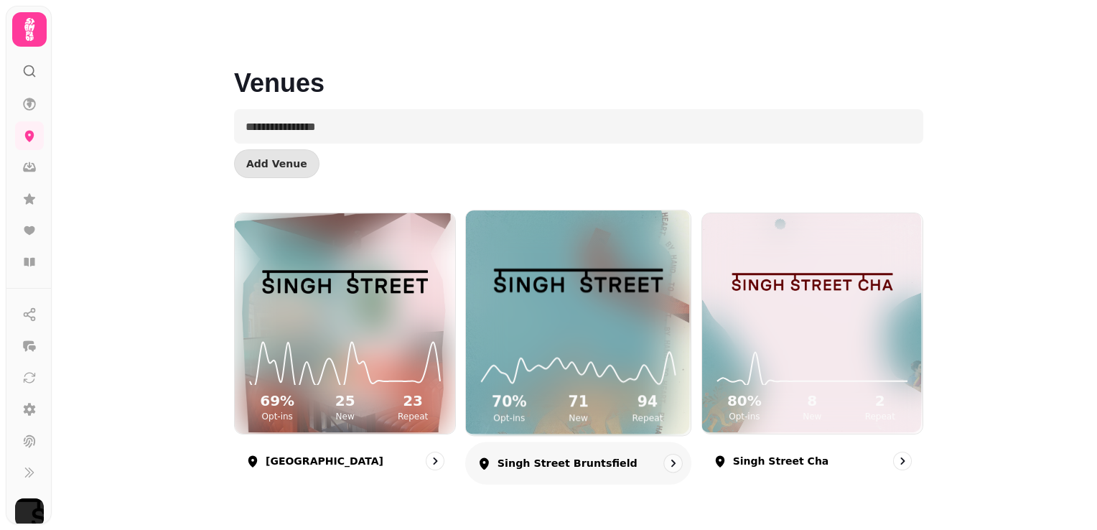
click at [599, 280] on img at bounding box center [578, 280] width 169 height 94
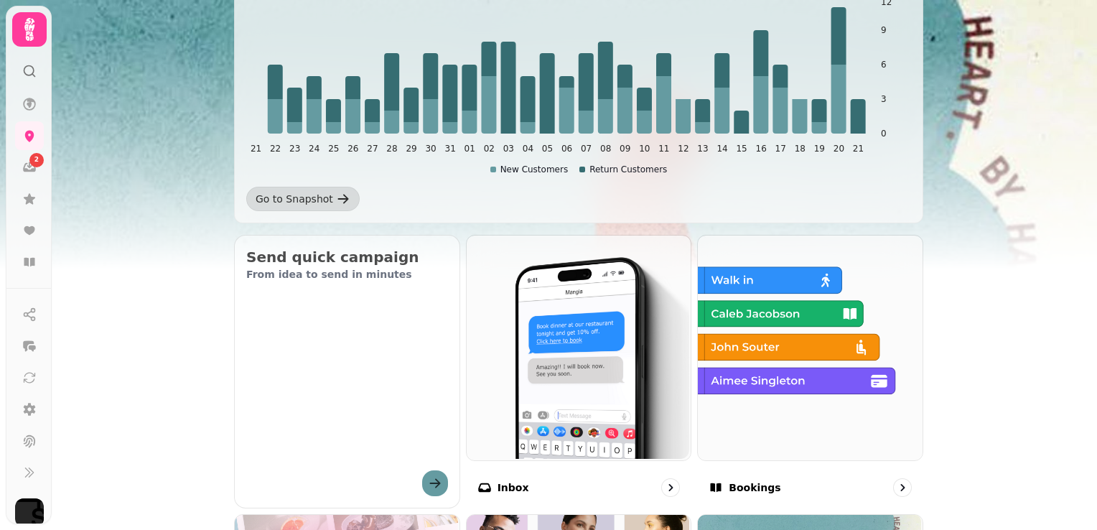
scroll to position [286, 0]
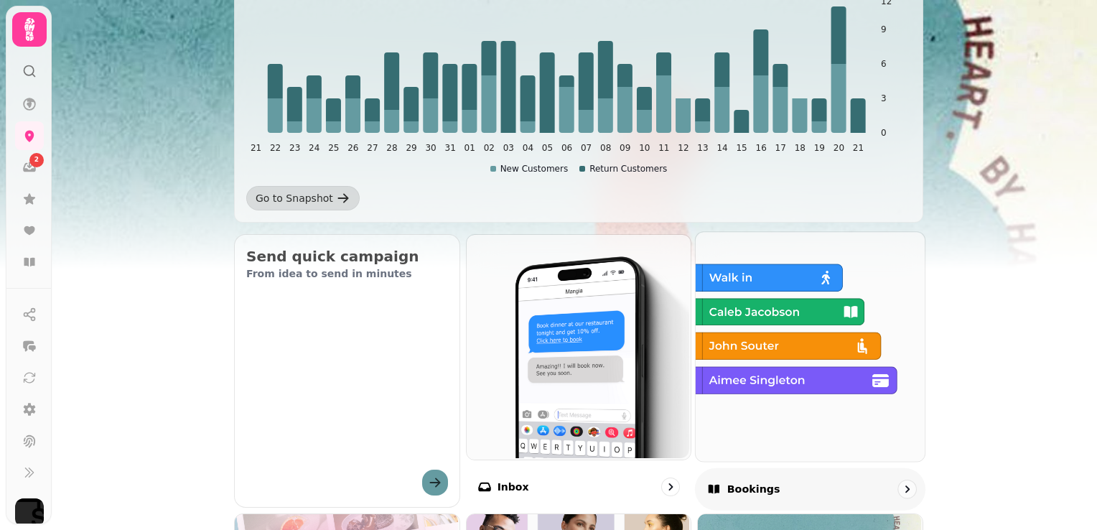
click at [821, 317] on img at bounding box center [808, 344] width 229 height 229
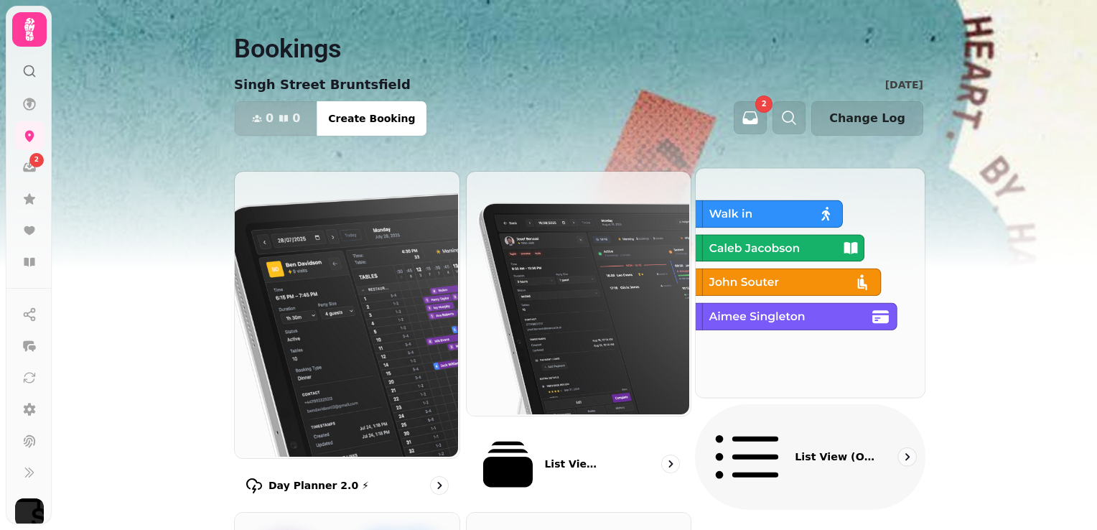
click at [798, 286] on img at bounding box center [808, 281] width 229 height 229
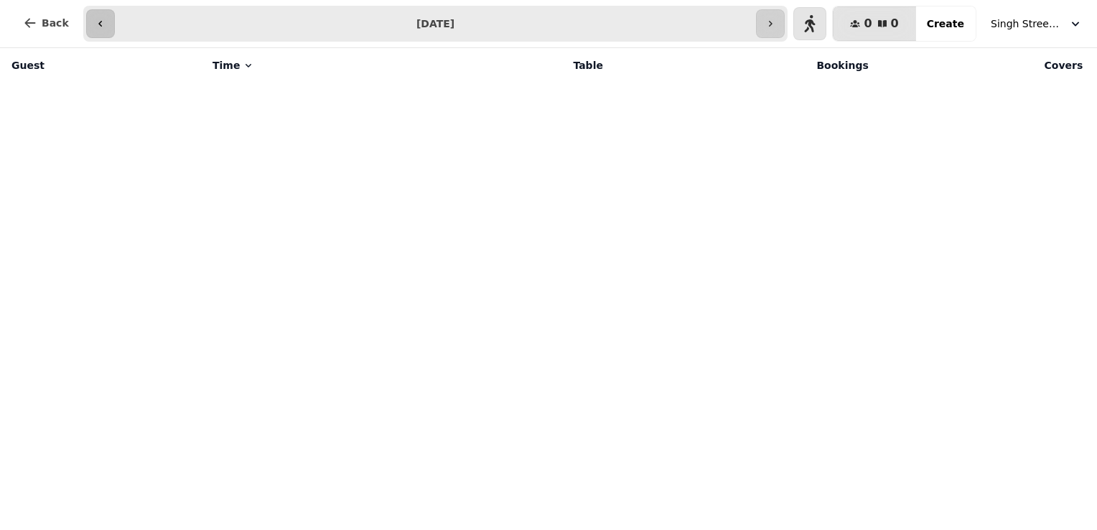
click at [88, 27] on button "button" at bounding box center [100, 23] width 29 height 29
click at [522, 23] on input "**********" at bounding box center [455, 23] width 675 height 23
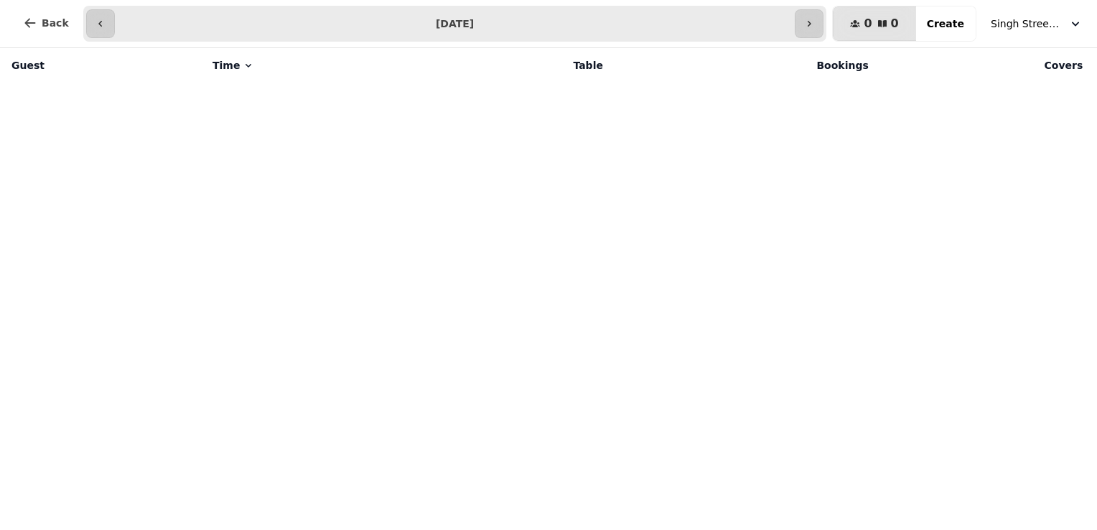
click at [522, 23] on input "**********" at bounding box center [455, 23] width 675 height 23
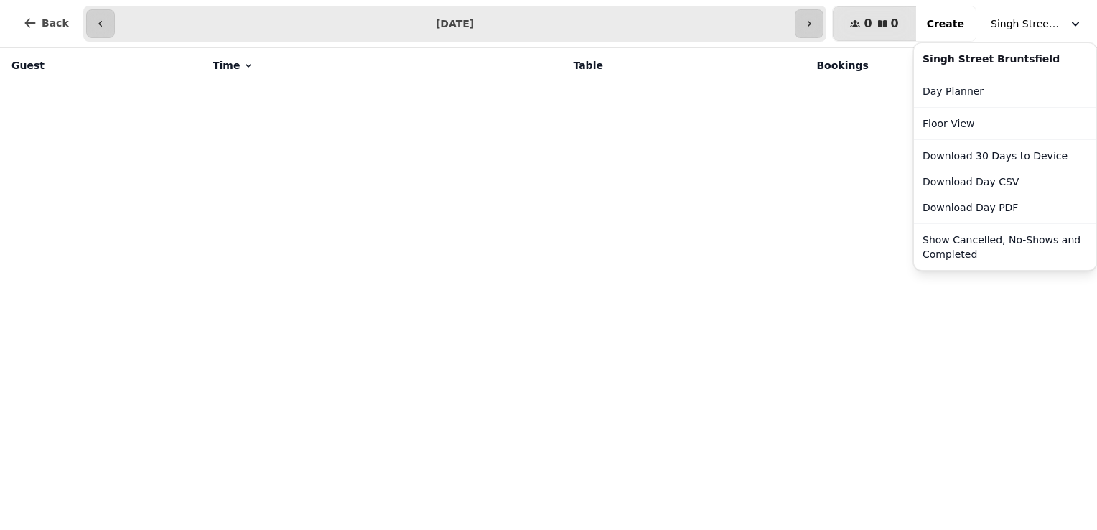
click at [1055, 27] on span "Singh Street Bruntsfield" at bounding box center [1027, 24] width 72 height 14
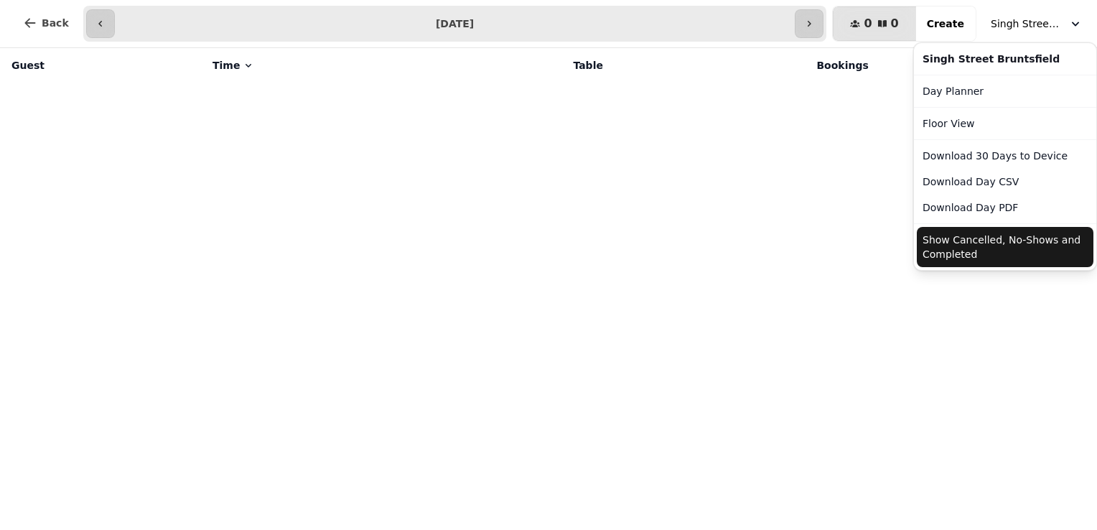
click at [1008, 243] on button "Show Cancelled, No-Shows and Completed" at bounding box center [1005, 247] width 177 height 40
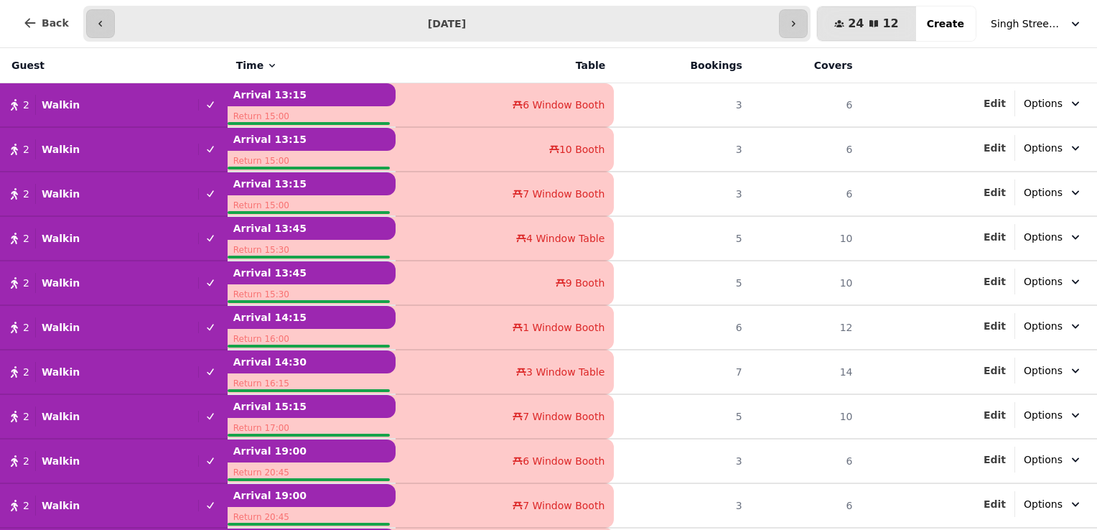
scroll to position [82, 0]
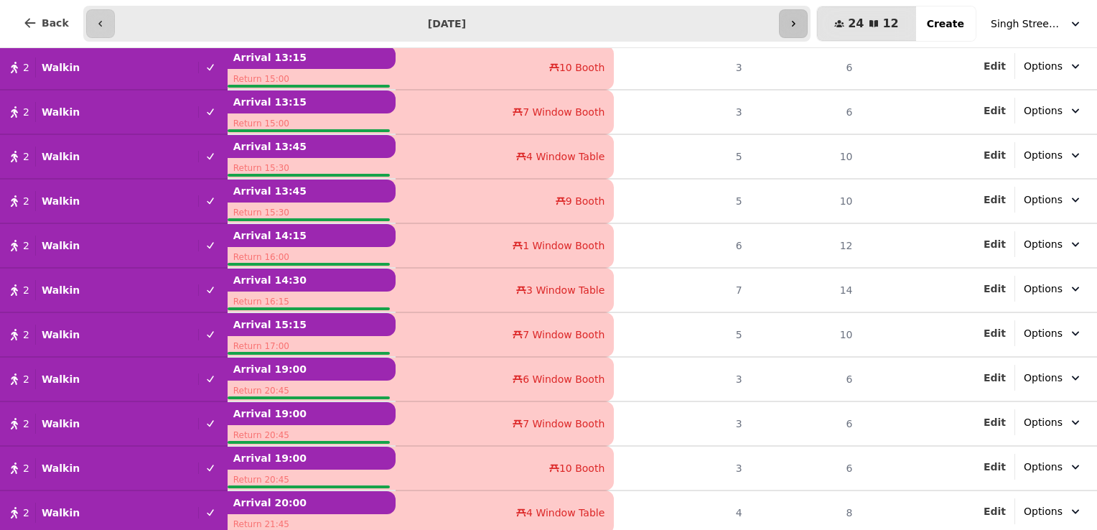
click at [799, 22] on icon "button" at bounding box center [793, 23] width 11 height 11
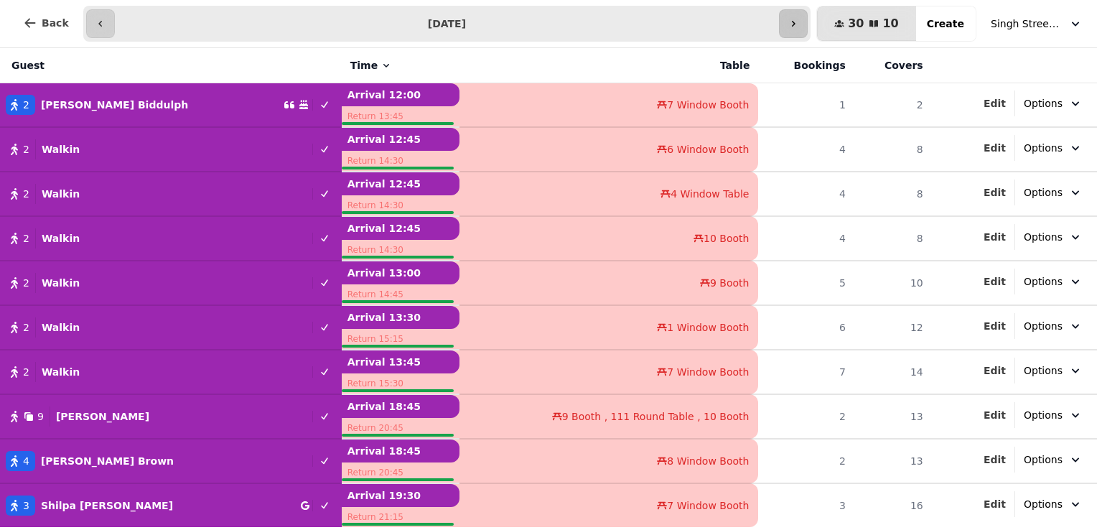
click at [799, 27] on icon "button" at bounding box center [793, 23] width 11 height 11
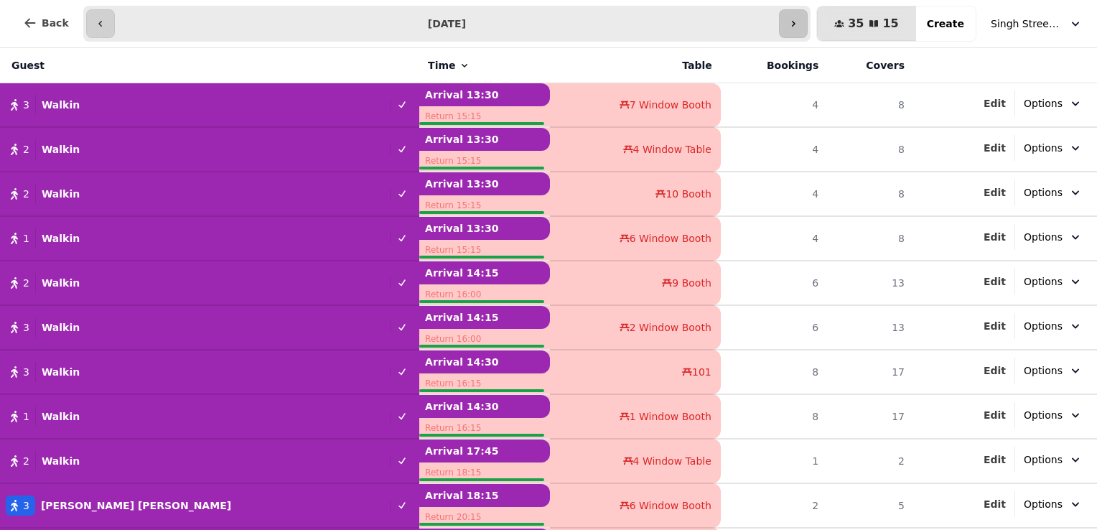
click at [799, 19] on icon "button" at bounding box center [793, 23] width 11 height 11
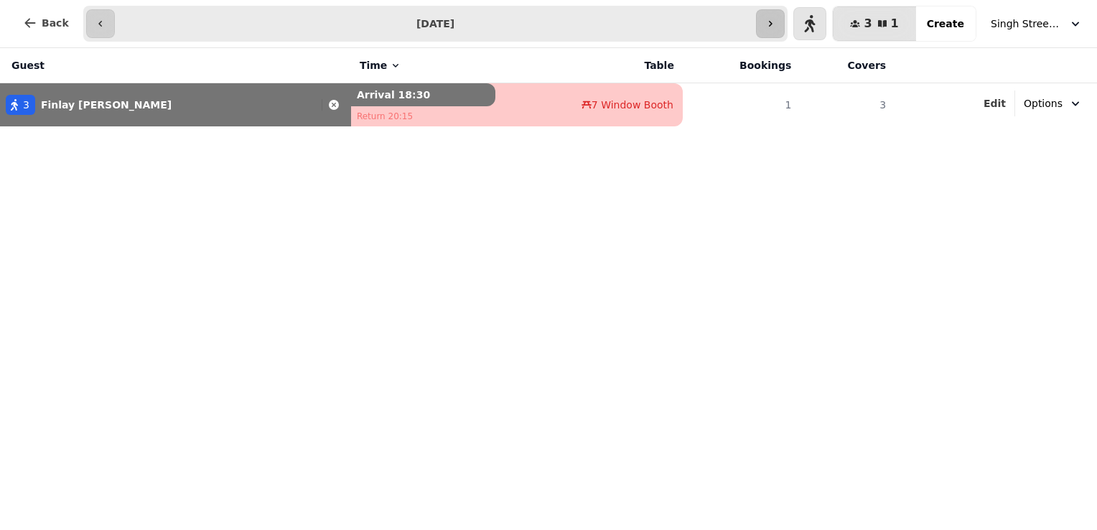
click at [776, 23] on icon "button" at bounding box center [770, 23] width 11 height 11
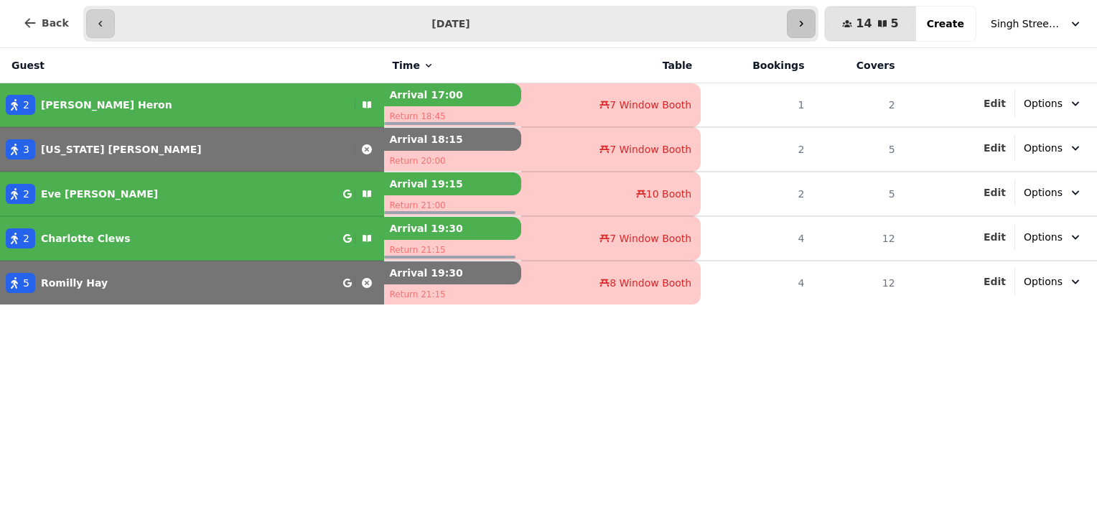
click at [783, 23] on input "**********" at bounding box center [451, 23] width 667 height 23
click at [719, 456] on div "Guest Time Table Bookings Covers 2 John Heron Arrival 17:00 Return 18:45 7 Wind…" at bounding box center [548, 289] width 1097 height 482
click at [816, 15] on button "button" at bounding box center [801, 23] width 29 height 29
type input "**********"
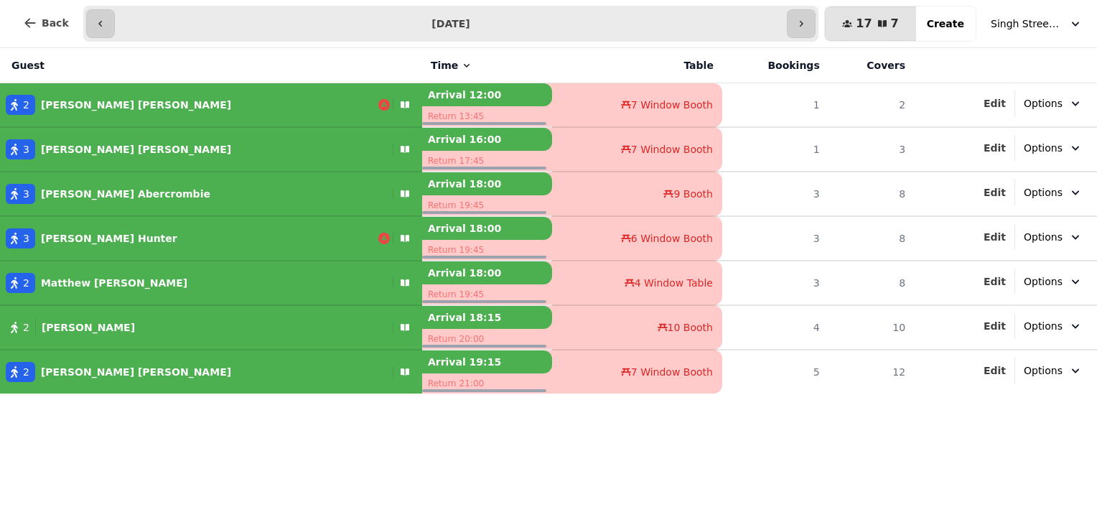
click at [303, 110] on button "2 Hannah Doyle" at bounding box center [211, 105] width 422 height 34
select select "**********"
select select "*"
select select "****"
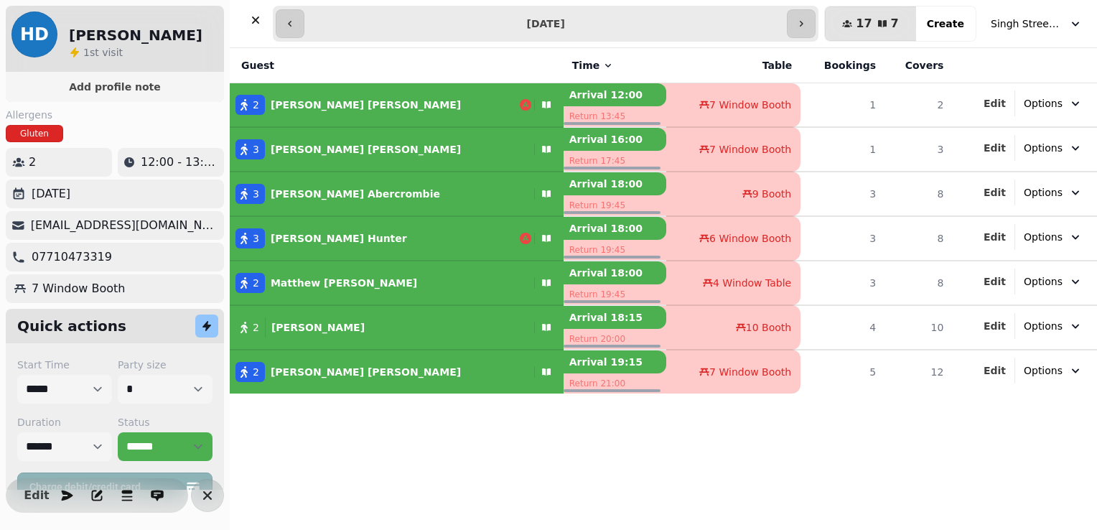
scroll to position [34, 0]
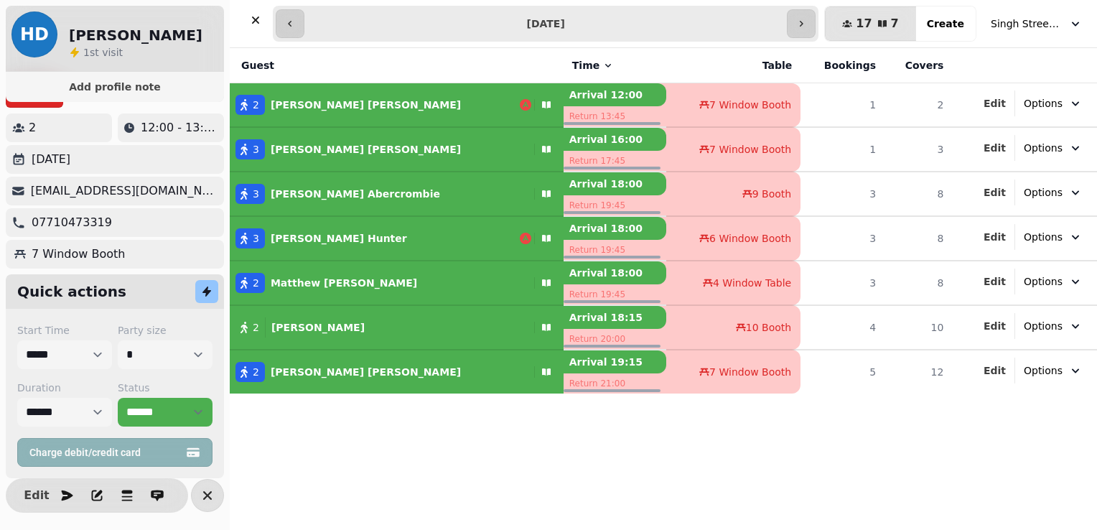
click at [612, 420] on div "Guest Time Table Bookings Covers 2 Hannah Doyle Arrival 12:00 Return 13:45 7 Wi…" at bounding box center [663, 289] width 867 height 482
click at [263, 17] on button "button" at bounding box center [255, 20] width 29 height 29
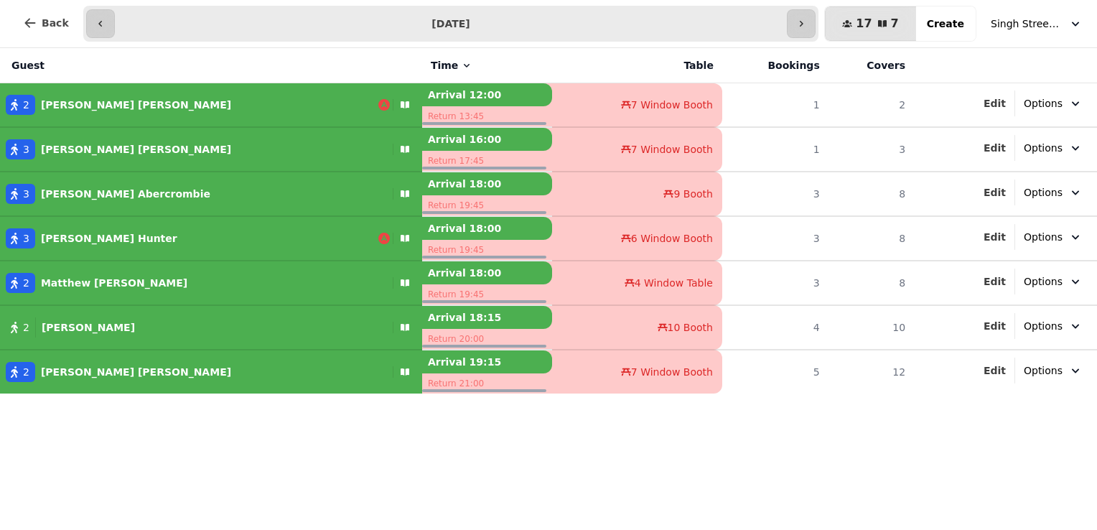
click at [378, 235] on icon "button" at bounding box center [383, 238] width 11 height 11
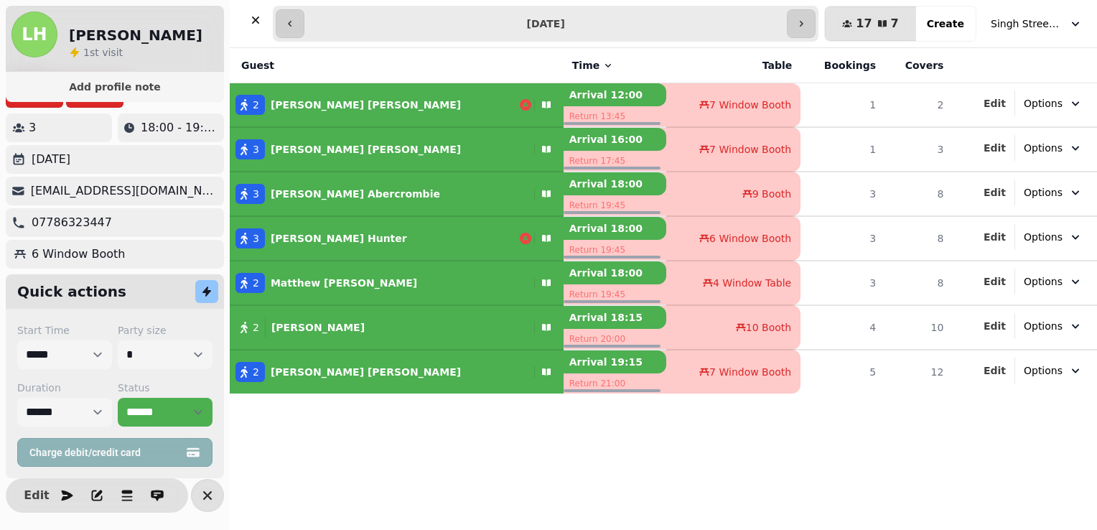
click at [437, 491] on div "Guest Time Table Bookings Covers 2 Hannah Doyle Arrival 12:00 Return 13:45 7 Wi…" at bounding box center [663, 289] width 867 height 482
click at [250, 16] on icon "button" at bounding box center [255, 20] width 14 height 14
